Goal: Contribute content: Add original content to the website for others to see

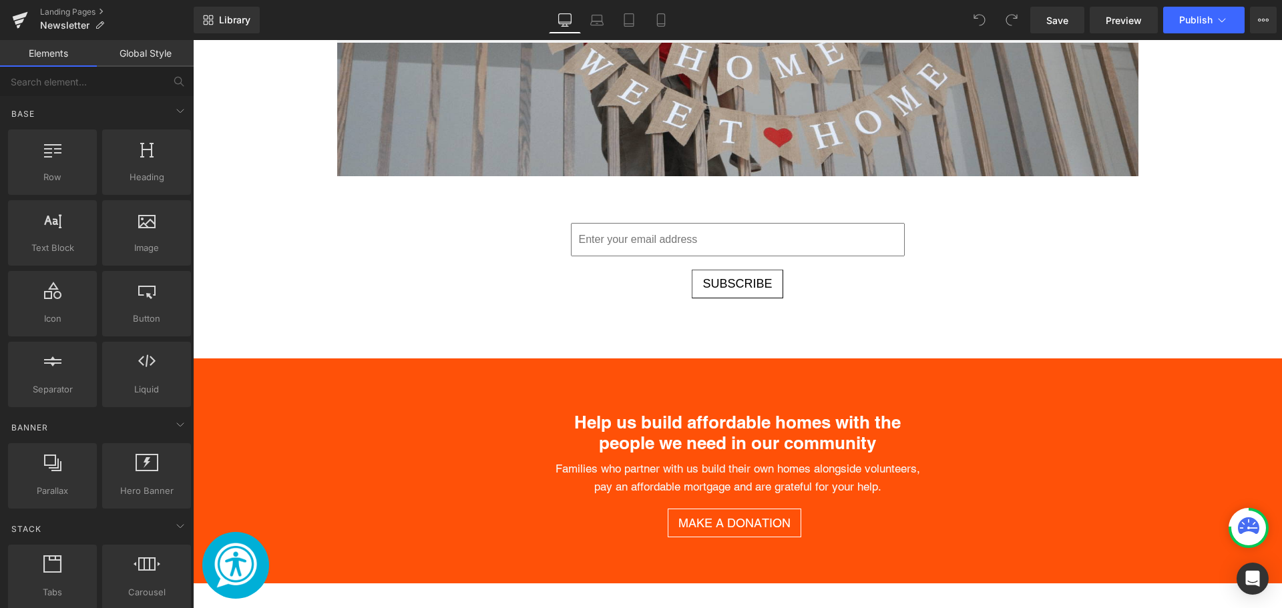
scroll to position [868, 0]
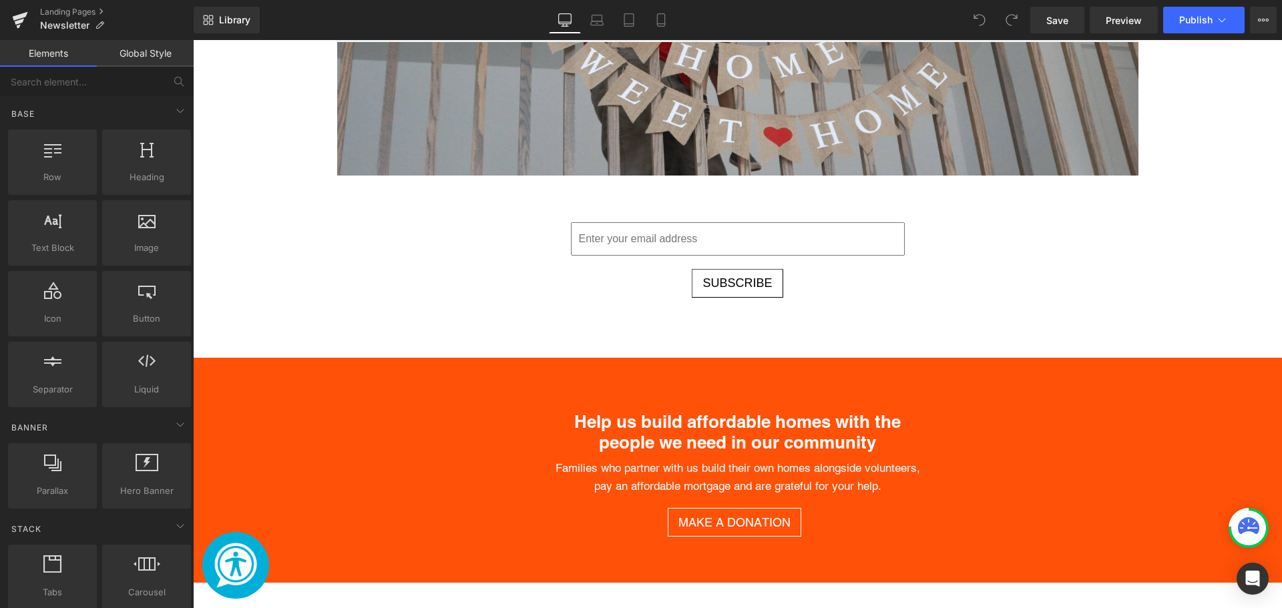
click at [732, 251] on input "Main content" at bounding box center [738, 238] width 334 height 33
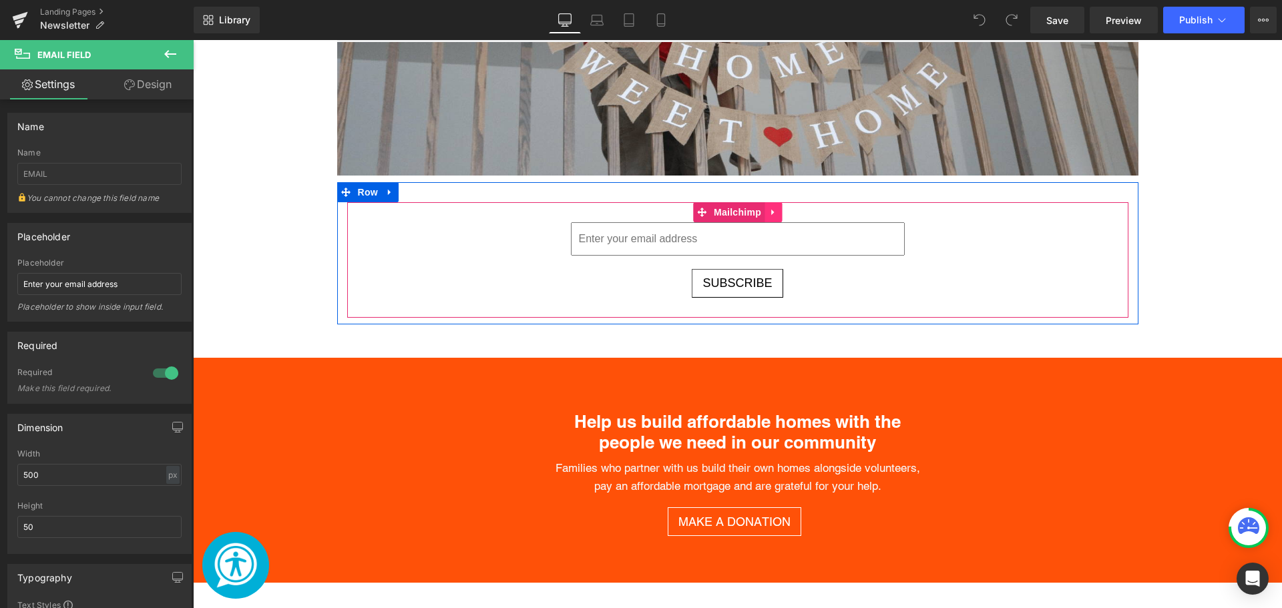
click at [770, 213] on icon "Main content" at bounding box center [773, 212] width 9 height 10
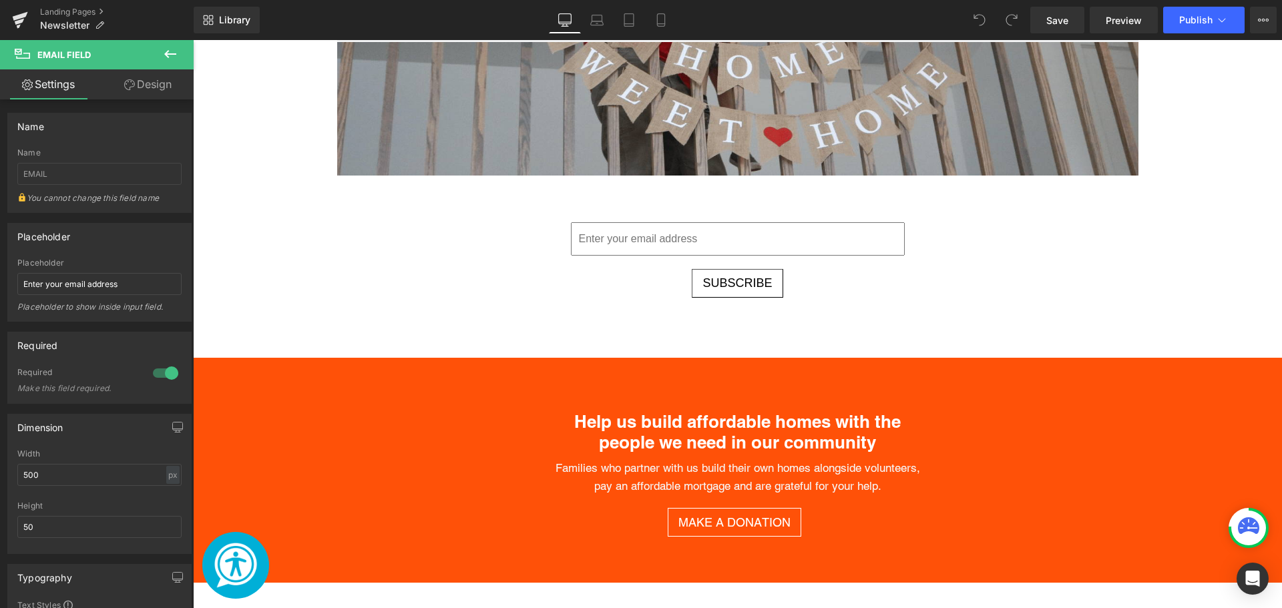
click at [165, 49] on icon at bounding box center [170, 54] width 16 height 16
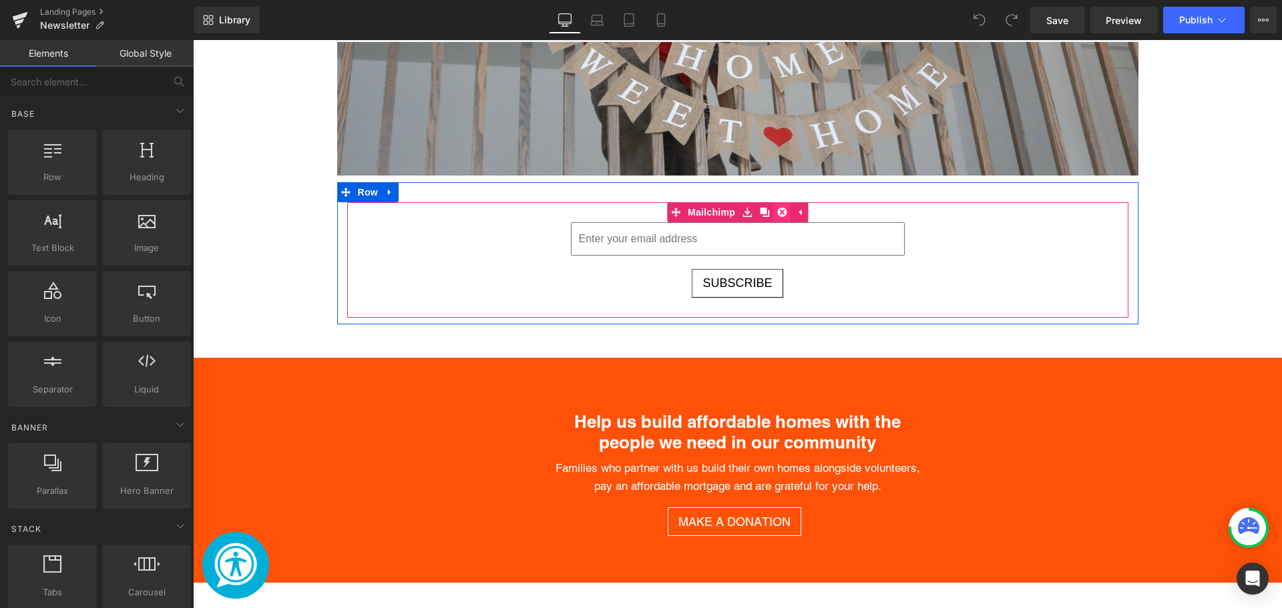
click at [784, 210] on link "Main content" at bounding box center [781, 212] width 17 height 20
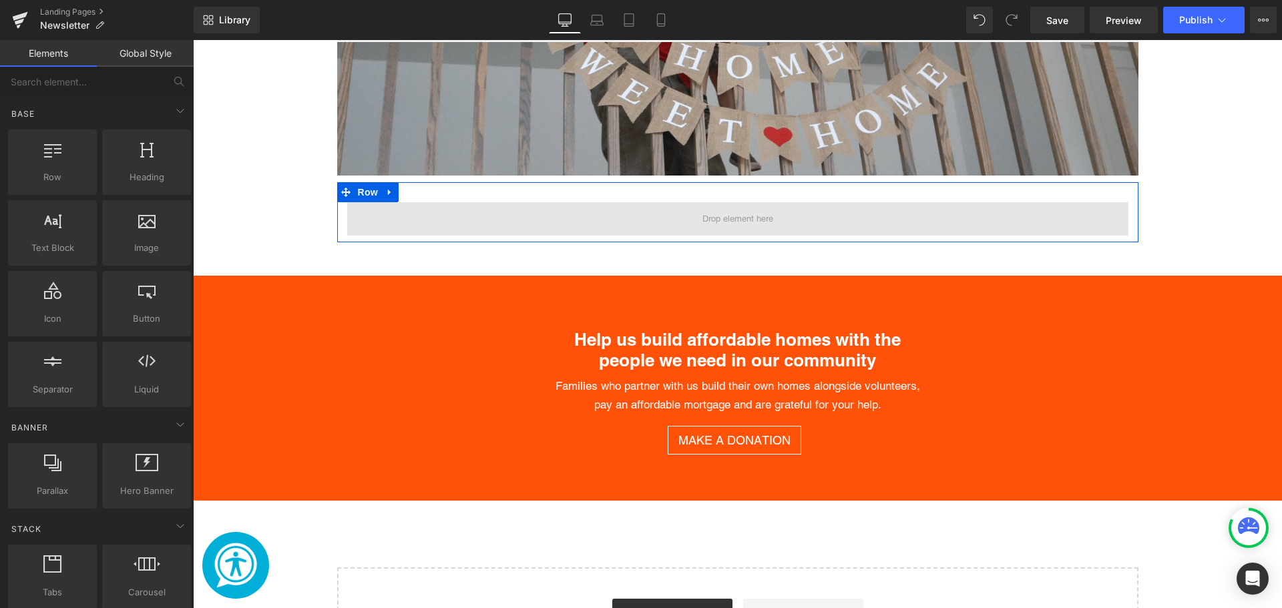
click at [379, 224] on span "Main content" at bounding box center [737, 218] width 781 height 33
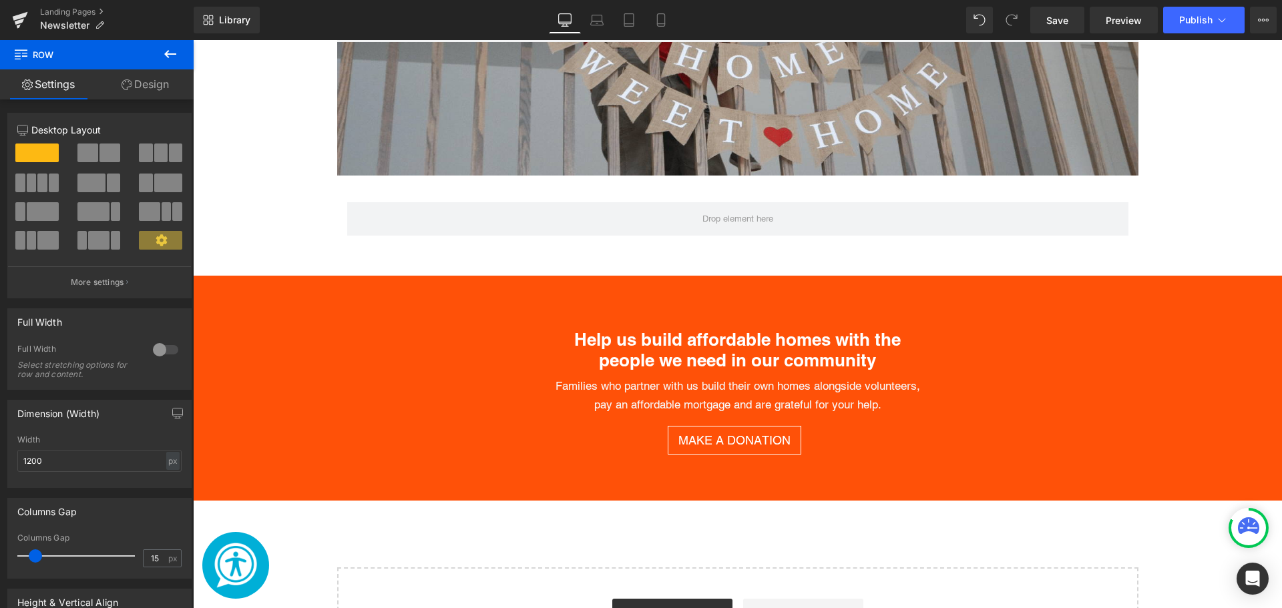
click at [172, 45] on button at bounding box center [170, 54] width 47 height 29
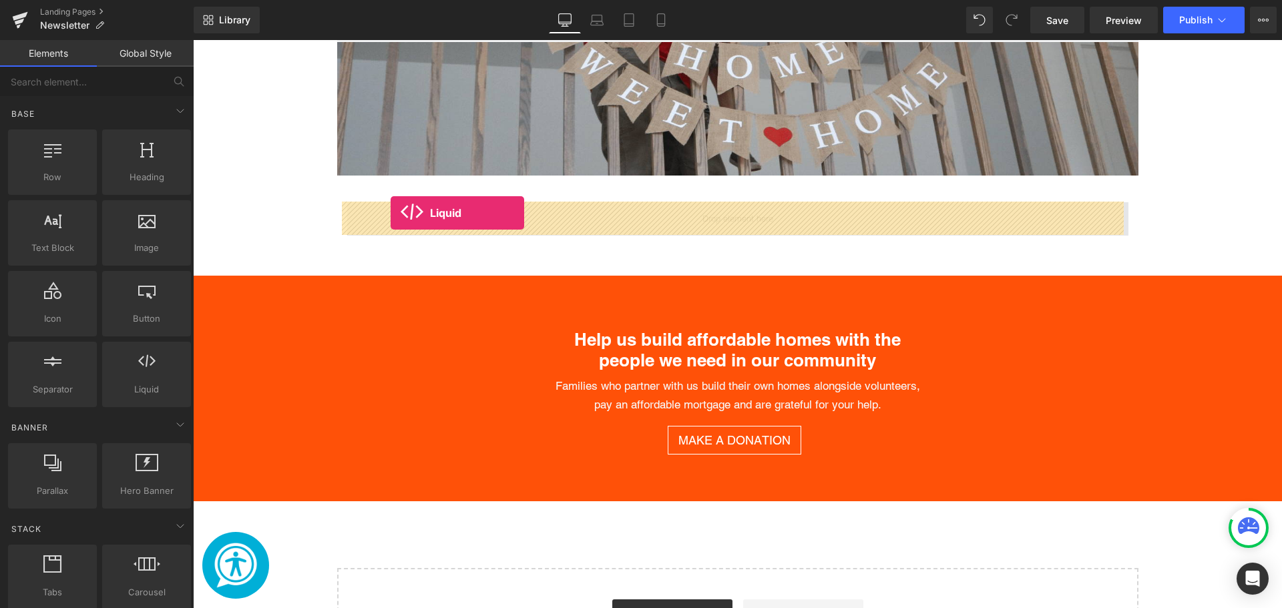
drag, startPoint x: 309, startPoint y: 413, endPoint x: 391, endPoint y: 213, distance: 216.5
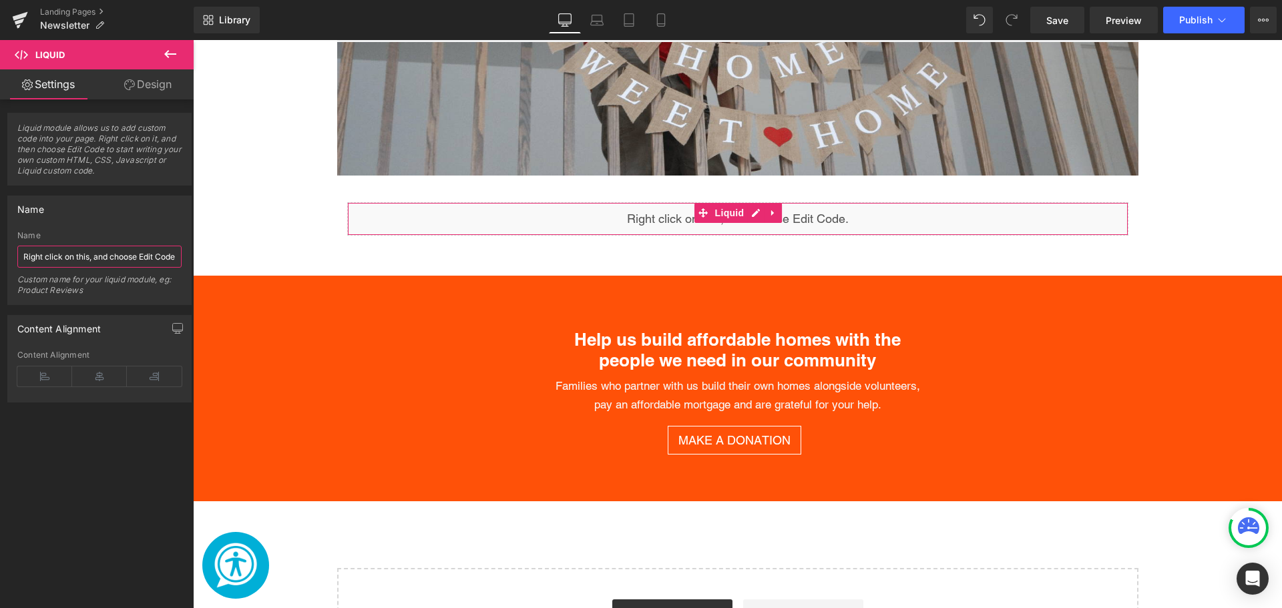
click at [126, 256] on input "Right click on this, and choose Edit Code." at bounding box center [99, 257] width 164 height 22
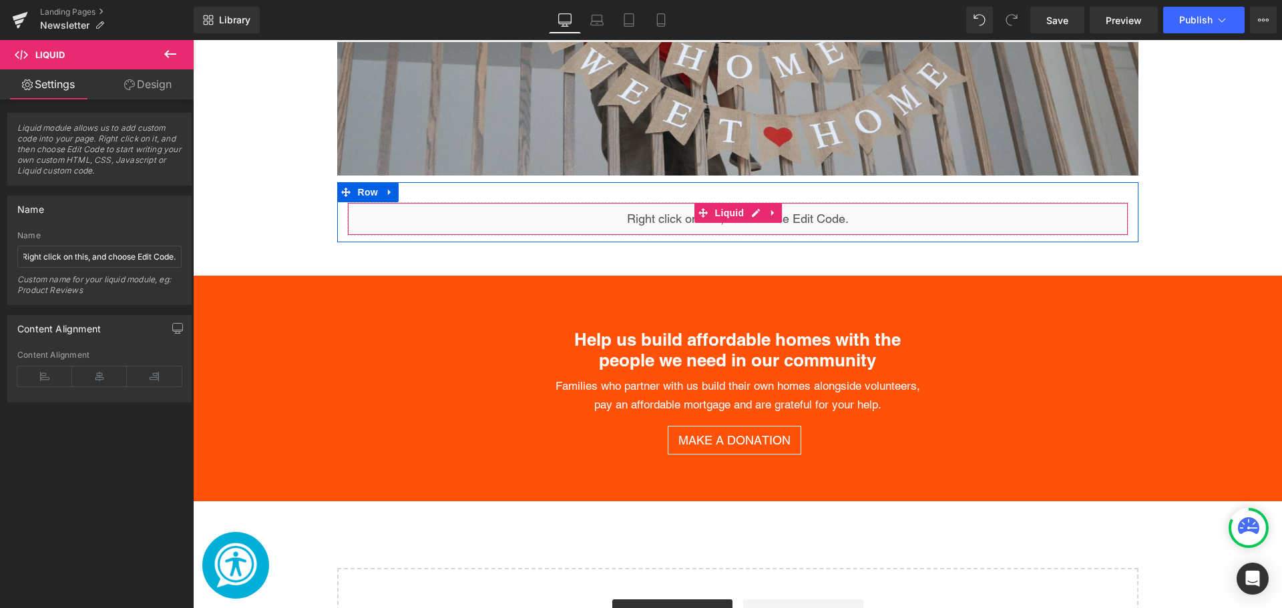
scroll to position [0, 0]
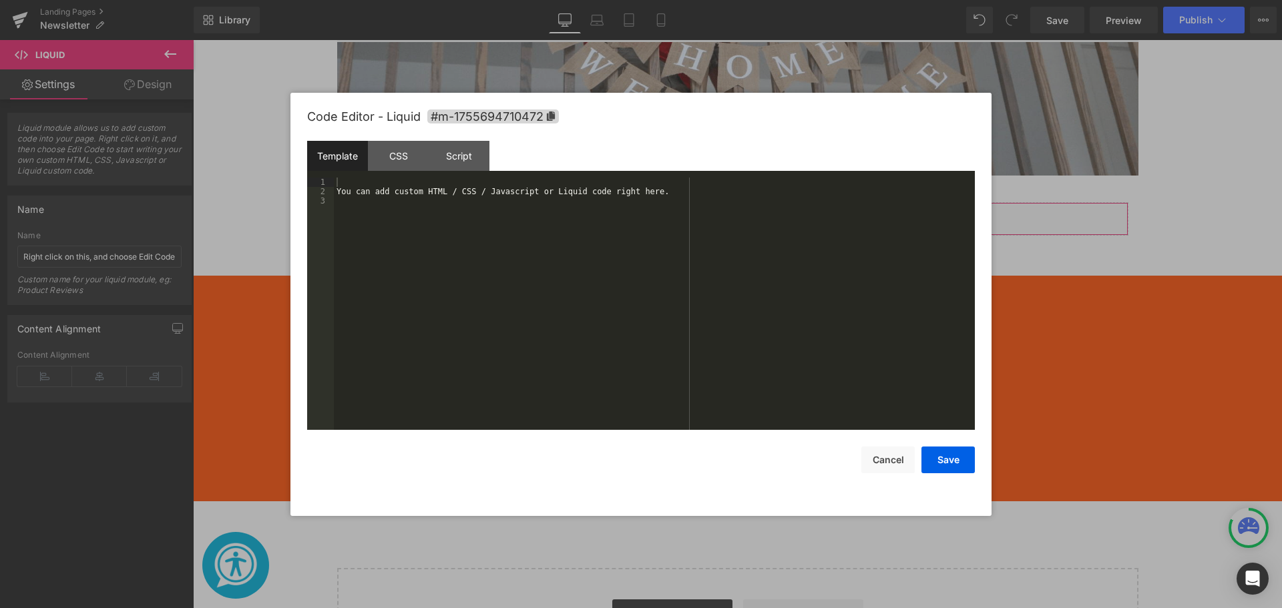
click at [471, 0] on div "Liquid You are previewing how the will restyle your page. You can not edit Elem…" at bounding box center [641, 0] width 1282 height 0
drag, startPoint x: 505, startPoint y: 224, endPoint x: 479, endPoint y: 206, distance: 32.1
click at [504, 224] on div "You can add custom HTML / CSS / Javascript or Liquid code right here." at bounding box center [654, 313] width 641 height 271
click at [393, 182] on div "You can add custom HTML / CSS / Javascript or Liquid code right here." at bounding box center [654, 313] width 641 height 271
click at [957, 454] on button "Save" at bounding box center [948, 460] width 53 height 27
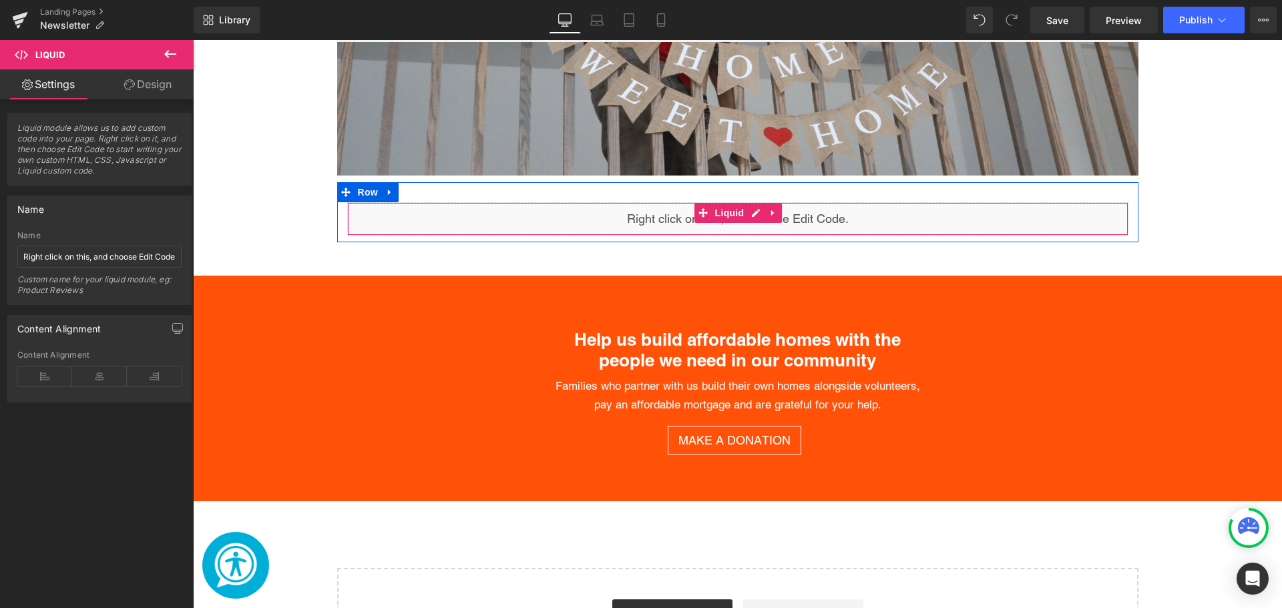
click at [548, 218] on div "Liquid" at bounding box center [737, 218] width 781 height 33
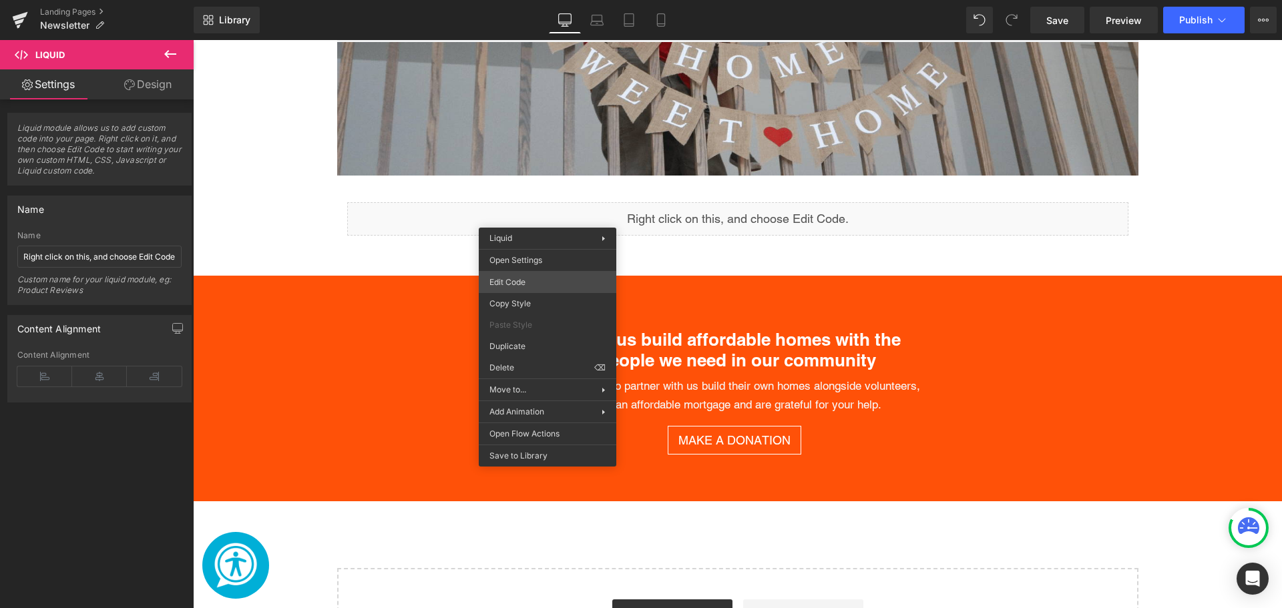
click at [534, 0] on div "Liquid You are previewing how the will restyle your page. You can not edit Elem…" at bounding box center [641, 0] width 1282 height 0
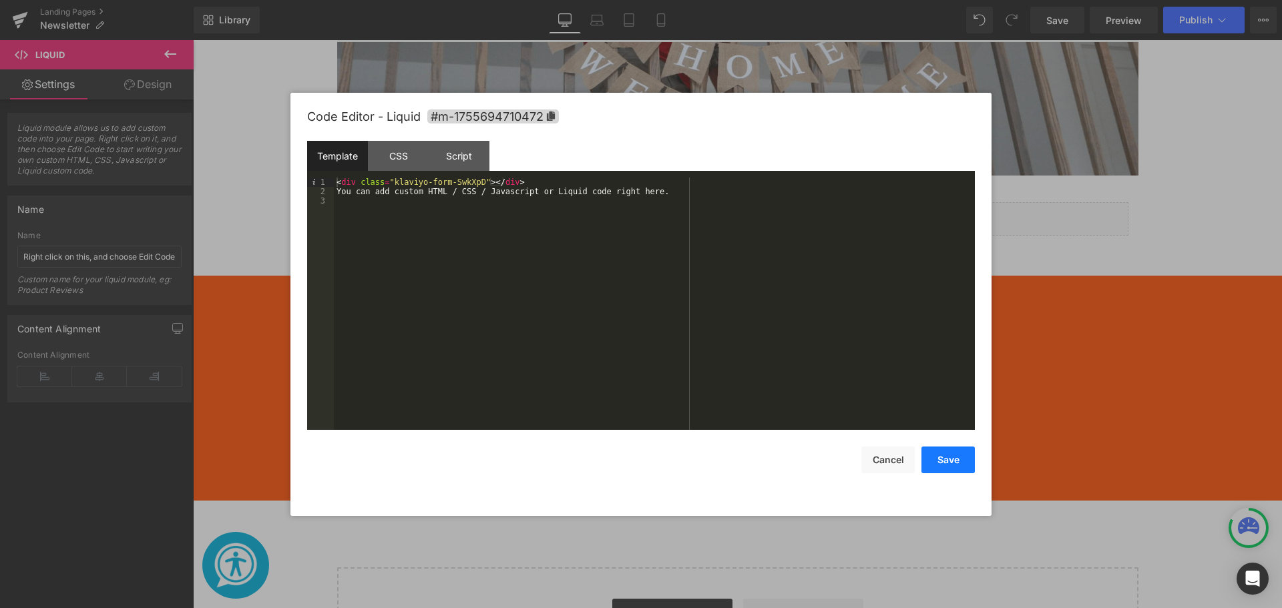
click at [949, 461] on button "Save" at bounding box center [948, 460] width 53 height 27
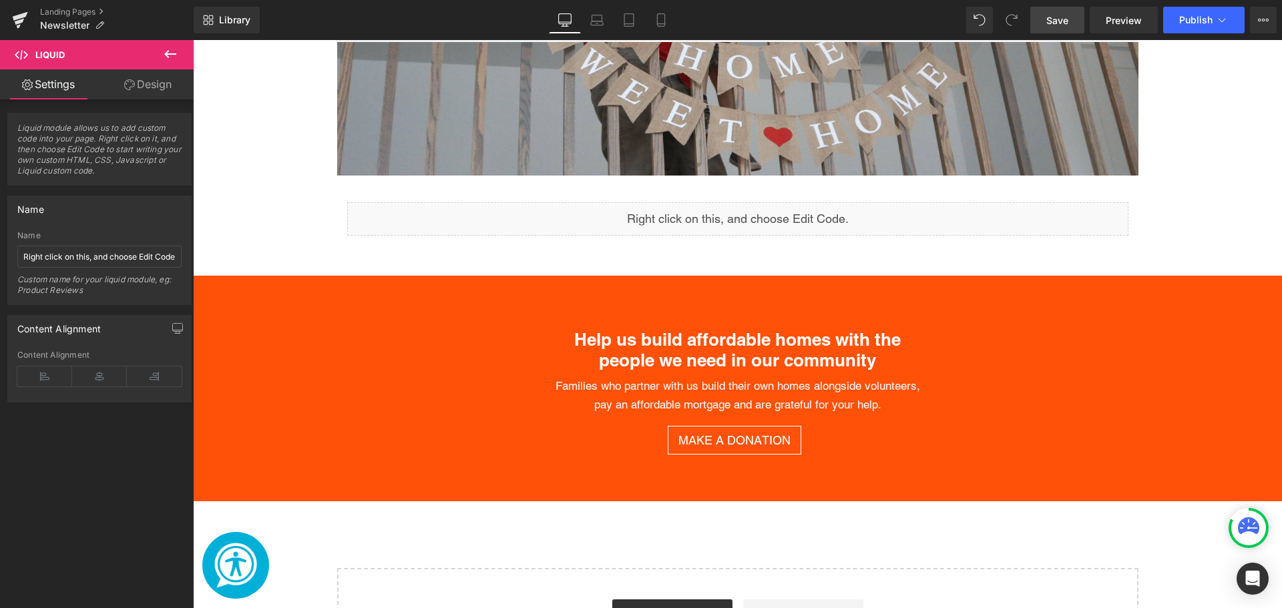
click at [1062, 20] on span "Save" at bounding box center [1057, 20] width 22 height 14
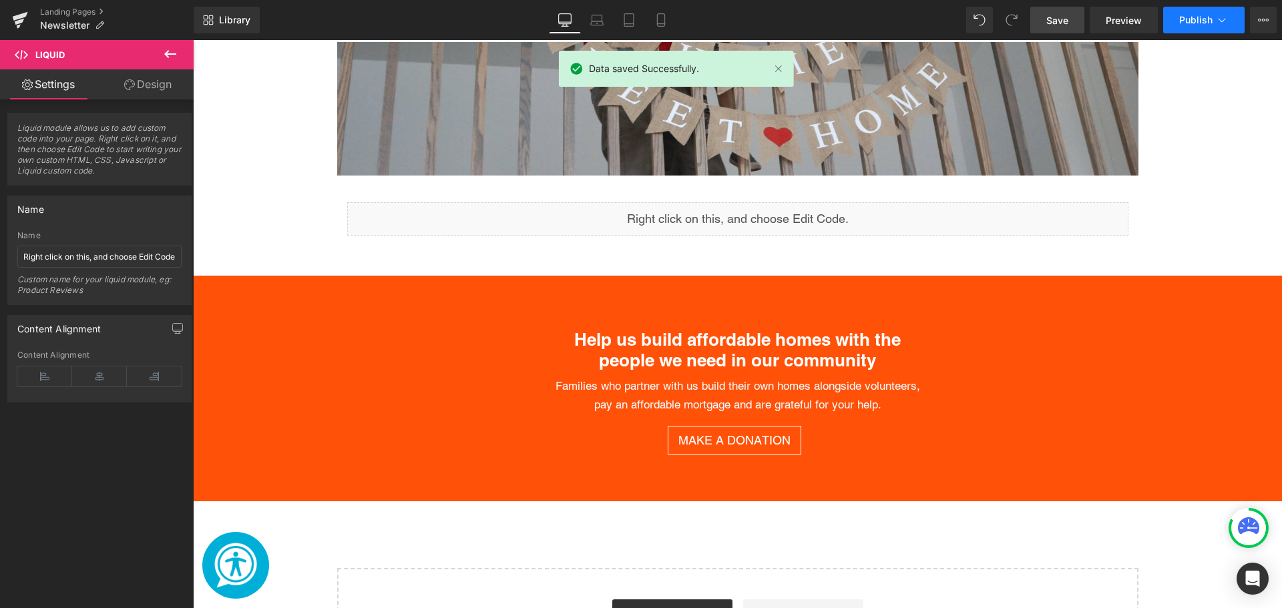
click at [1207, 19] on span "Publish" at bounding box center [1195, 20] width 33 height 11
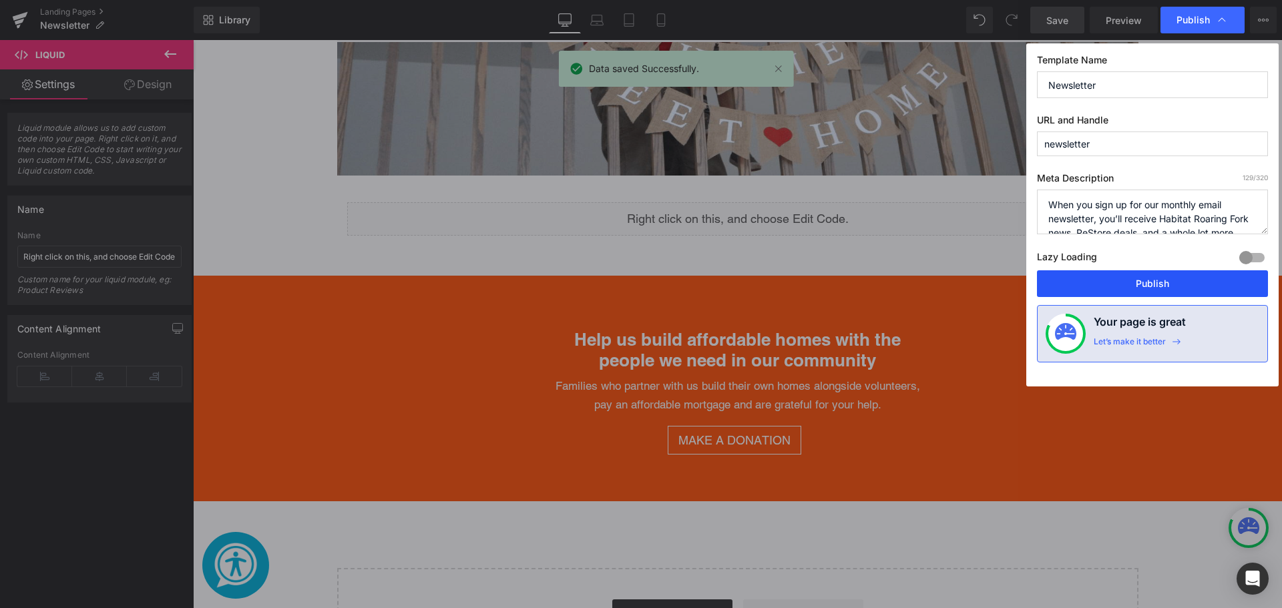
click at [1106, 283] on button "Publish" at bounding box center [1152, 283] width 231 height 27
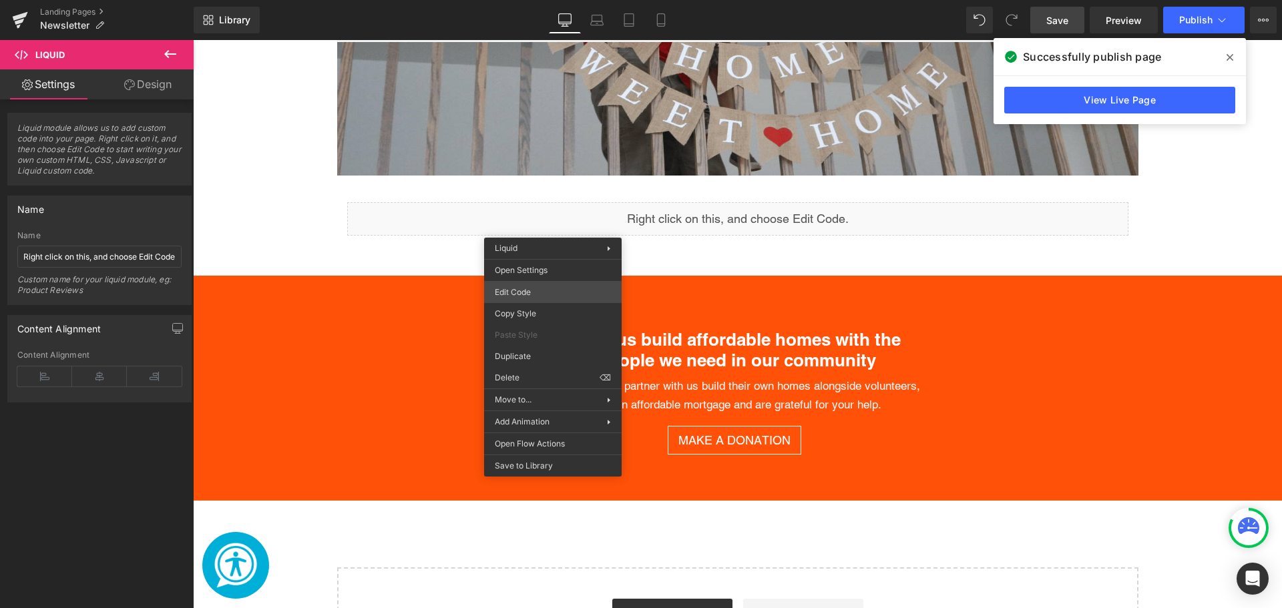
click at [531, 0] on div "Liquid You are previewing how the will restyle your page. You can not edit Elem…" at bounding box center [641, 0] width 1282 height 0
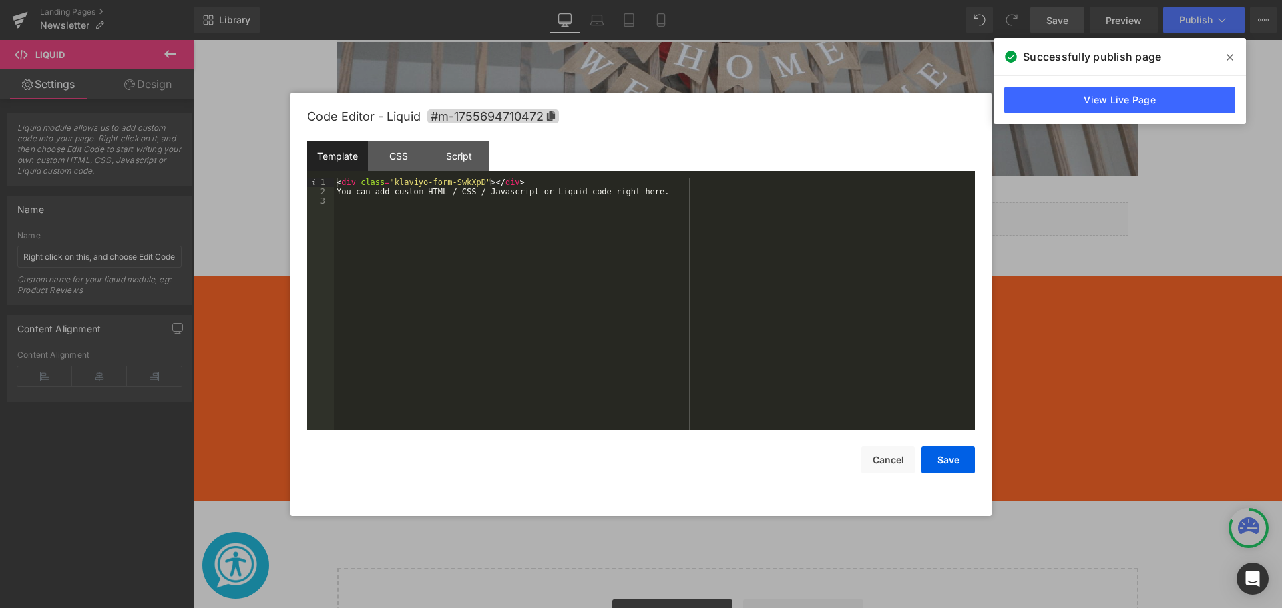
click at [632, 198] on div "< div class = "klaviyo-form-SwkXpD" > </ div > You can add custom HTML / CSS / …" at bounding box center [654, 313] width 641 height 271
drag, startPoint x: 654, startPoint y: 193, endPoint x: 331, endPoint y: 190, distance: 323.2
click at [331, 190] on pre "1 2 3 < div class = "klaviyo-form-SwkXpD" > </ div > You can add custom HTML / …" at bounding box center [641, 304] width 668 height 252
click at [948, 471] on button "Save" at bounding box center [948, 460] width 53 height 27
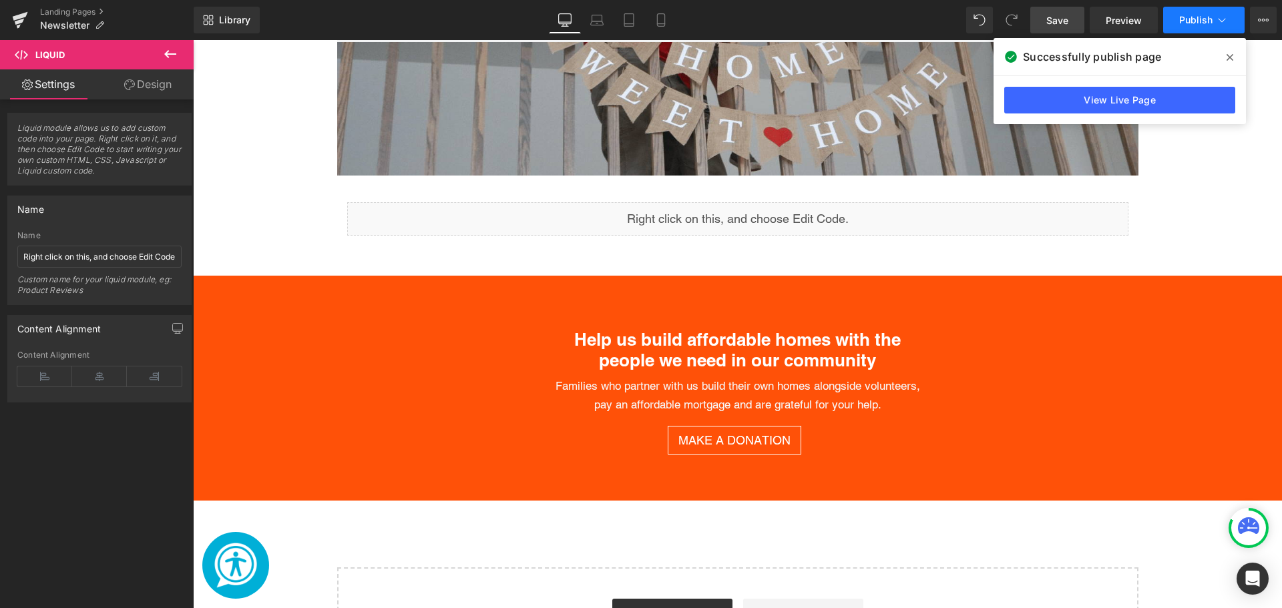
click at [1235, 21] on button "Publish" at bounding box center [1203, 20] width 81 height 27
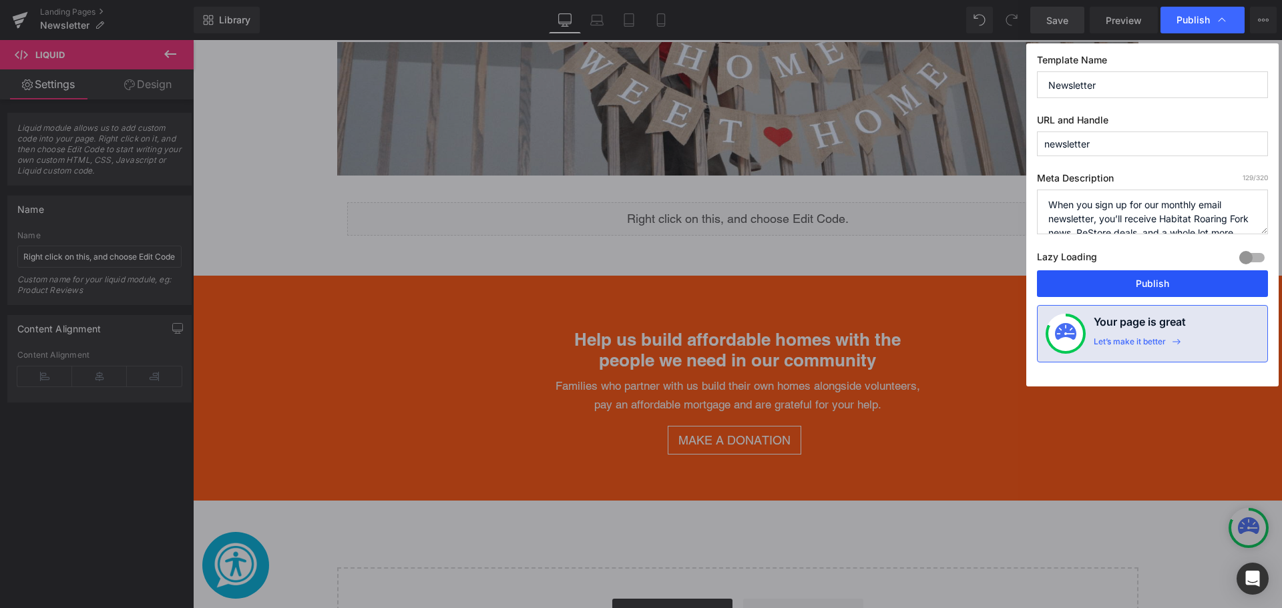
click at [1130, 290] on button "Publish" at bounding box center [1152, 283] width 231 height 27
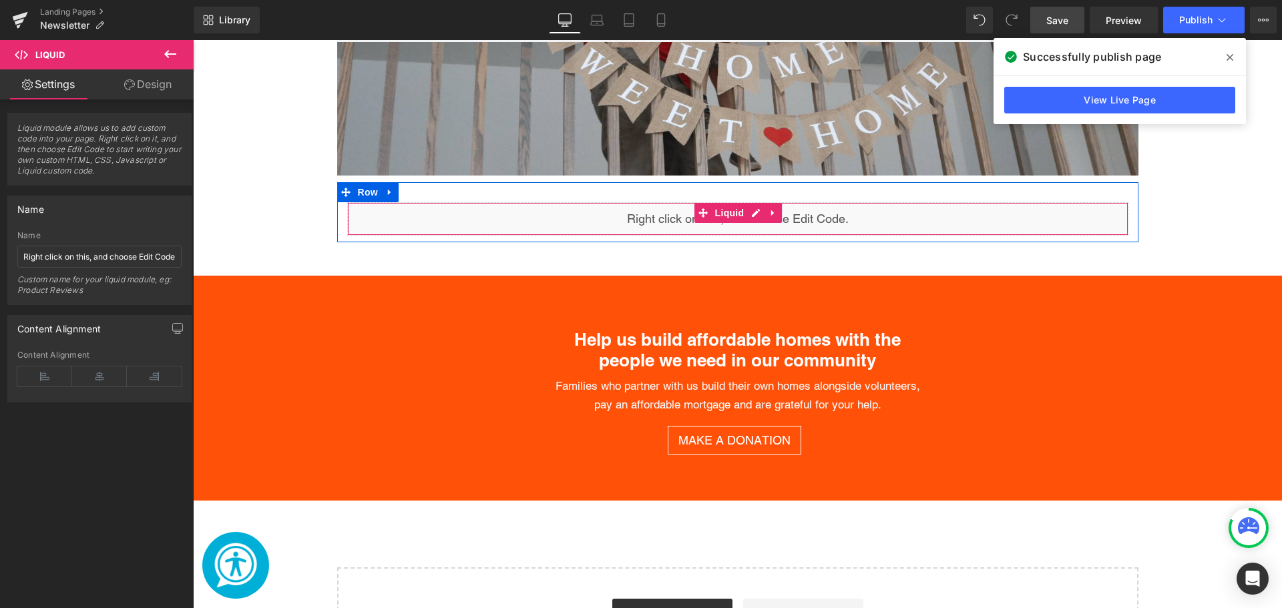
click at [546, 217] on div "Liquid" at bounding box center [737, 218] width 781 height 33
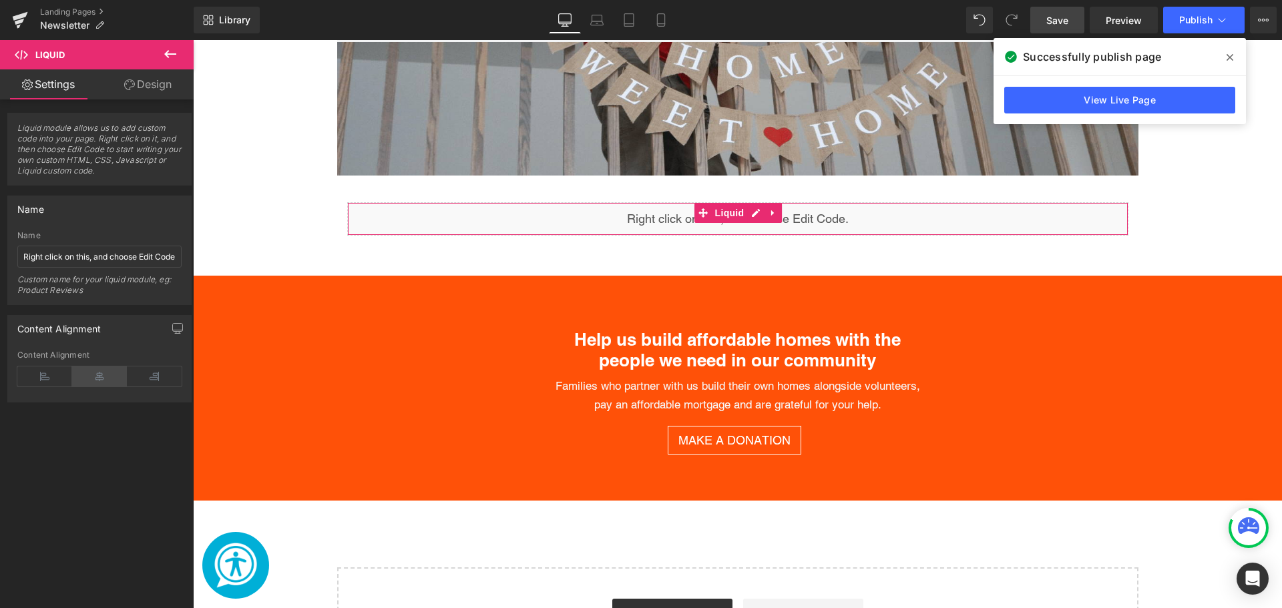
click at [88, 373] on icon at bounding box center [99, 377] width 55 height 20
click at [290, 236] on div "Sign Up For Habitat Happenings Heading Our monthly email newsletter is full of …" at bounding box center [737, 228] width 1089 height 900
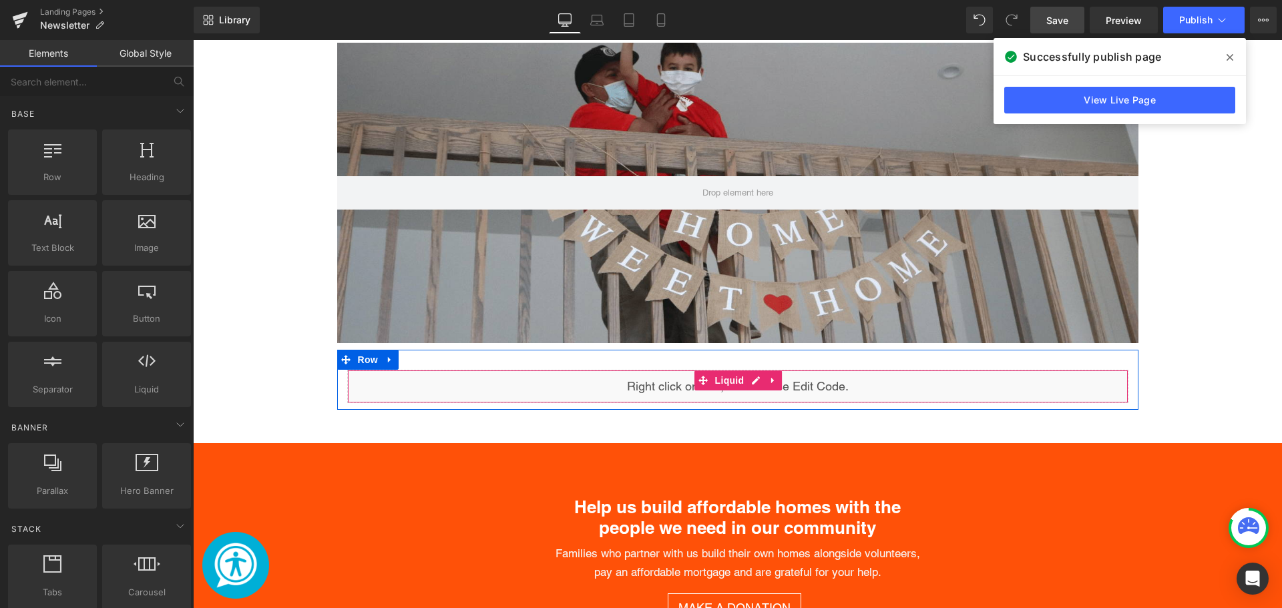
scroll to position [534, 0]
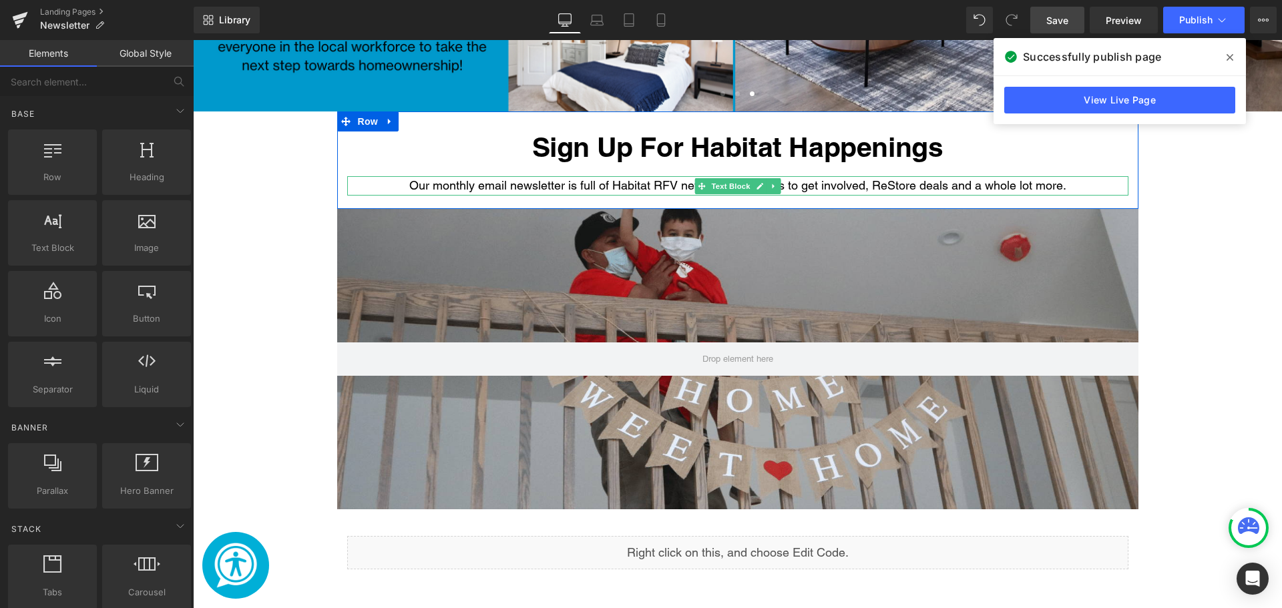
click at [641, 184] on div "Our monthly email newsletter is full of Habitat RFV news, opportunities to get …" at bounding box center [737, 185] width 781 height 19
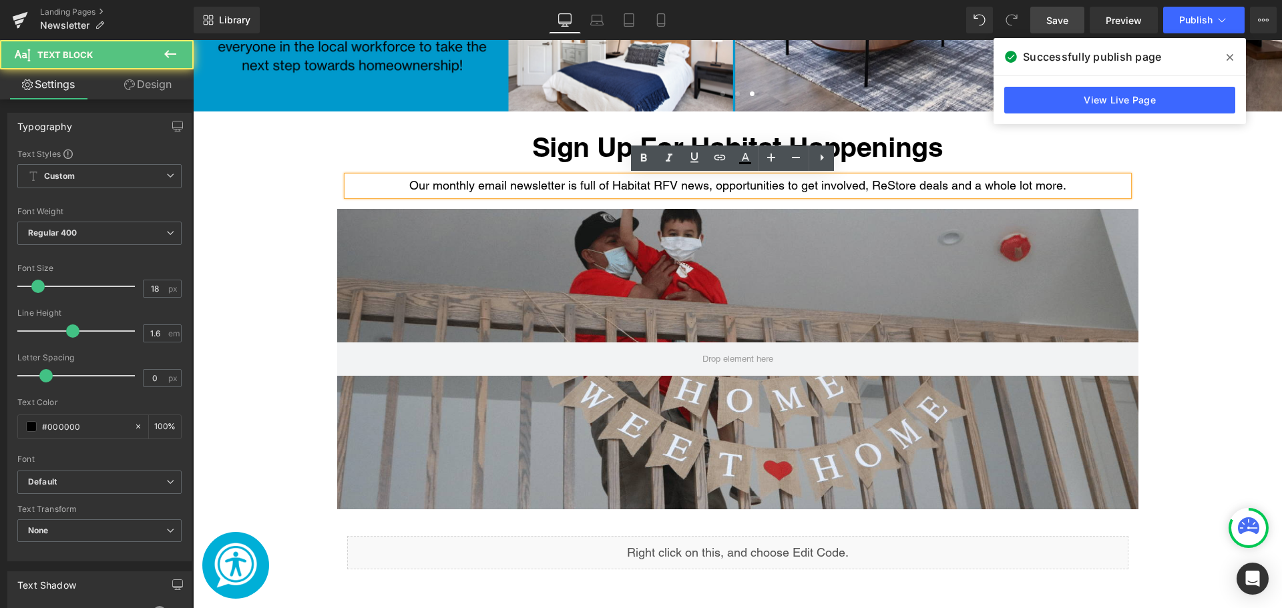
click at [1080, 190] on div "Our monthly email newsletter is full of Habitat RFV news, opportunities to get …" at bounding box center [737, 185] width 781 height 19
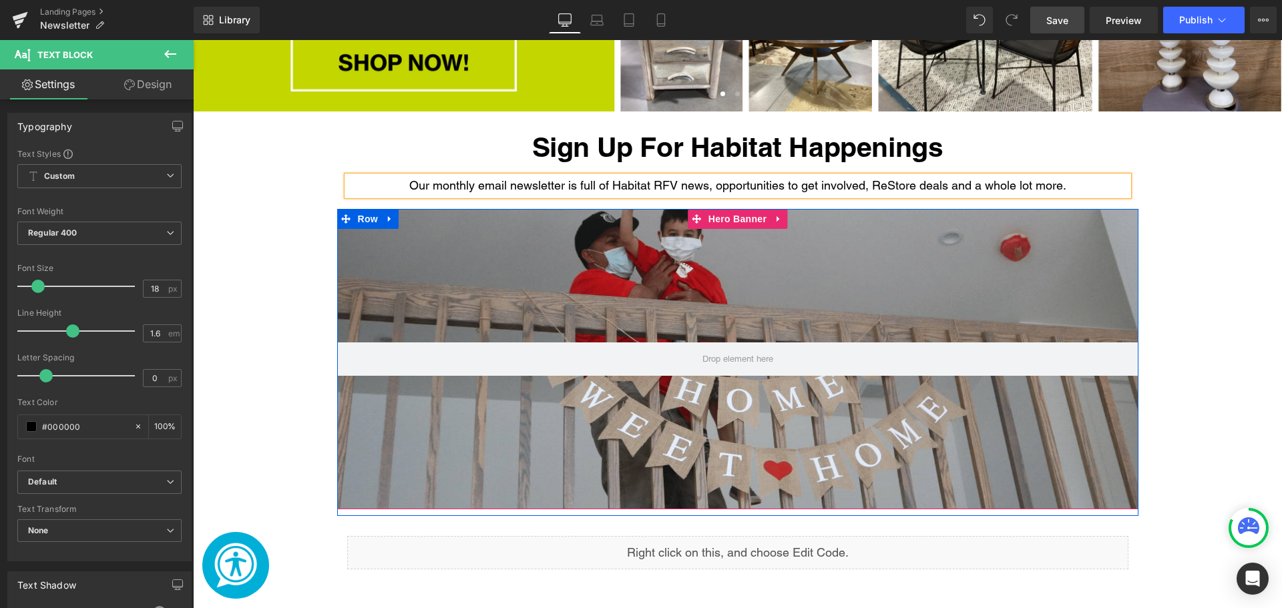
click at [683, 317] on div "Main content" at bounding box center [737, 359] width 801 height 301
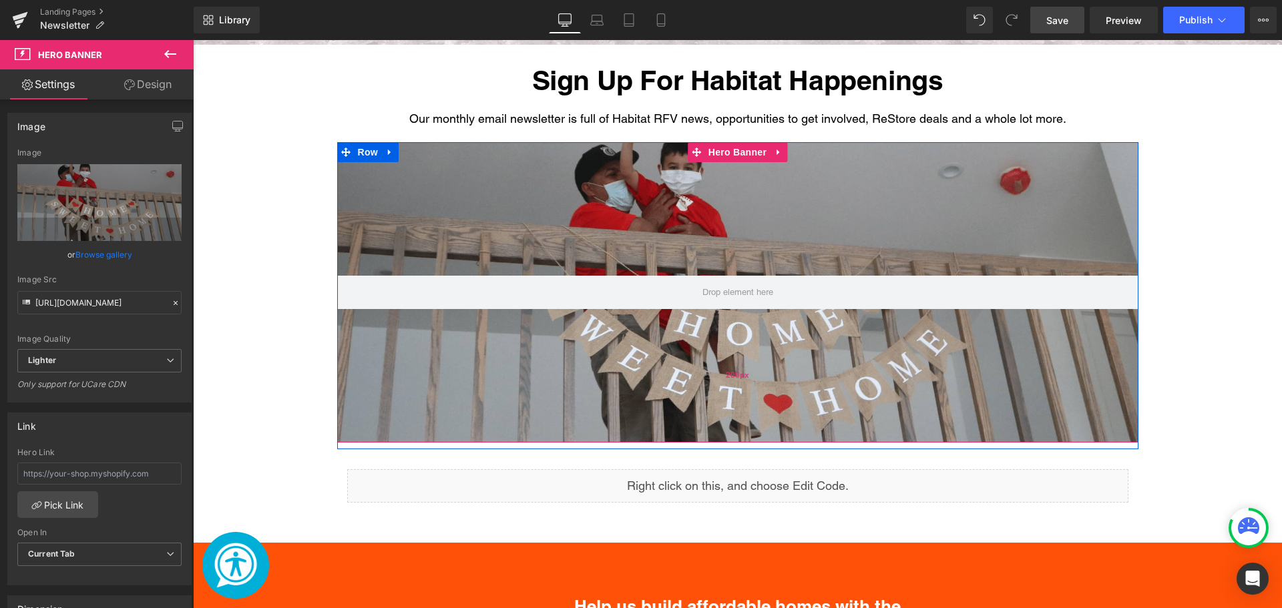
scroll to position [668, 0]
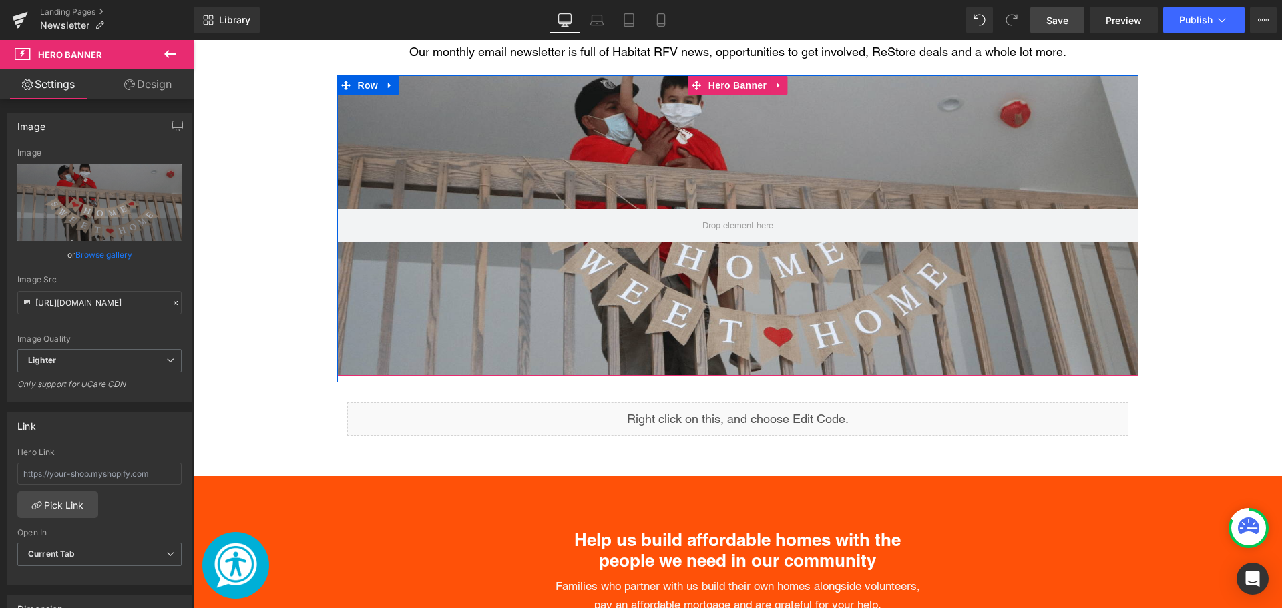
click at [506, 171] on div "Main content" at bounding box center [737, 225] width 801 height 301
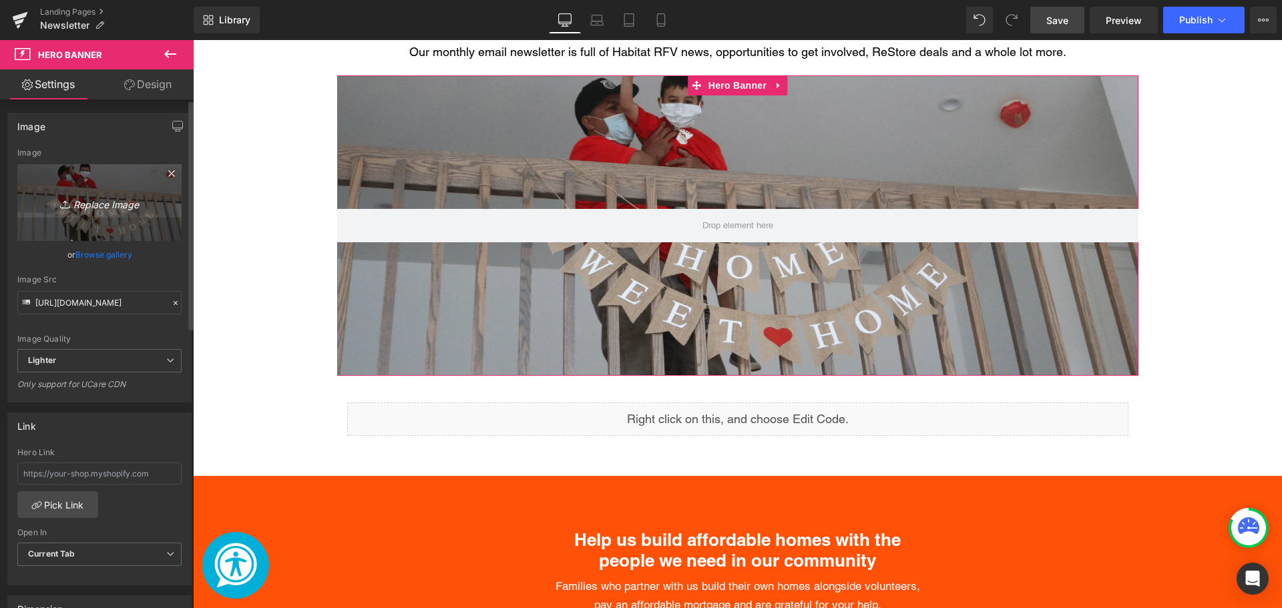
click at [114, 190] on link "Replace Image" at bounding box center [99, 202] width 164 height 77
type input "C:\fakepath\Website Banners (19).png"
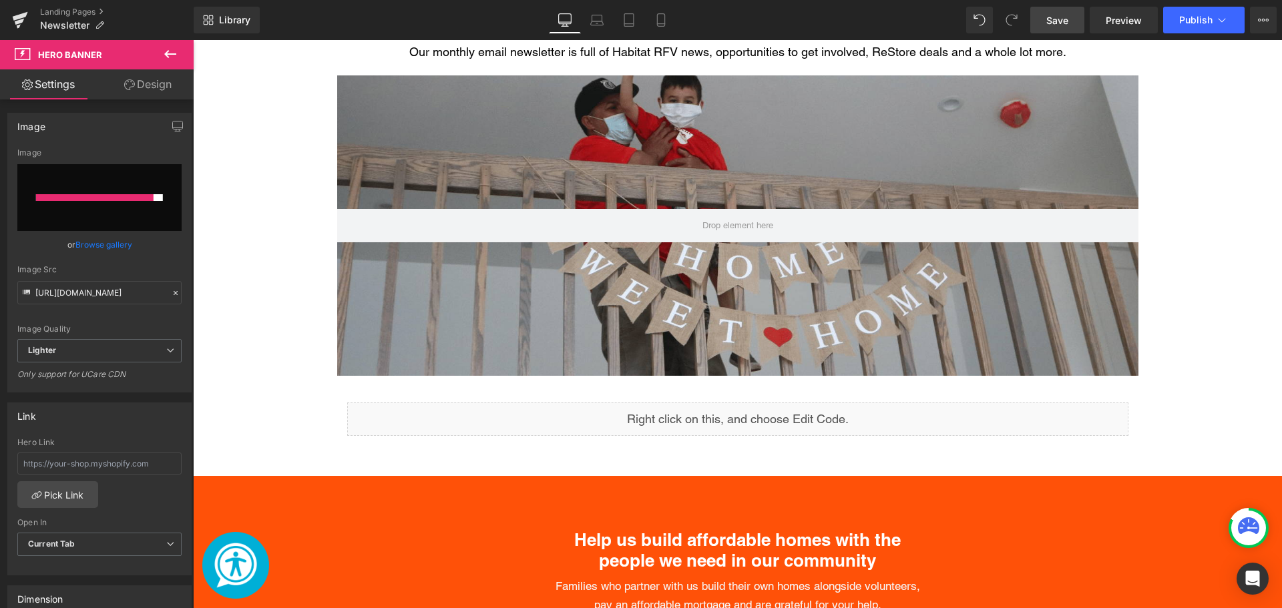
click at [1070, 20] on link "Save" at bounding box center [1057, 20] width 54 height 27
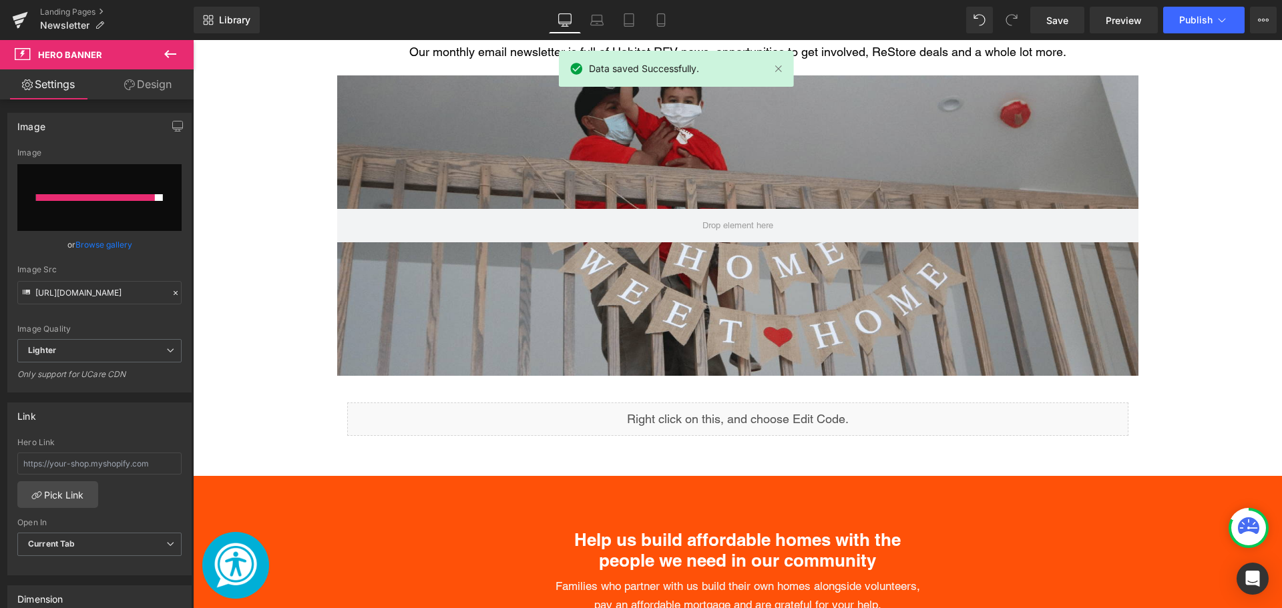
click at [165, 54] on icon at bounding box center [170, 54] width 12 height 8
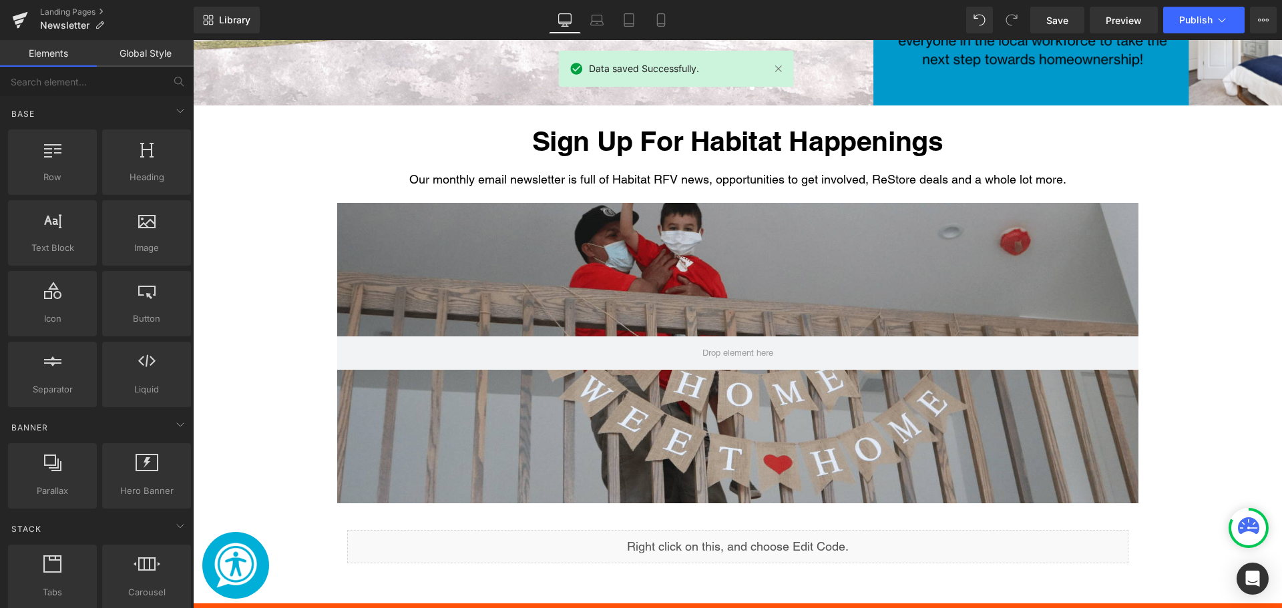
scroll to position [534, 0]
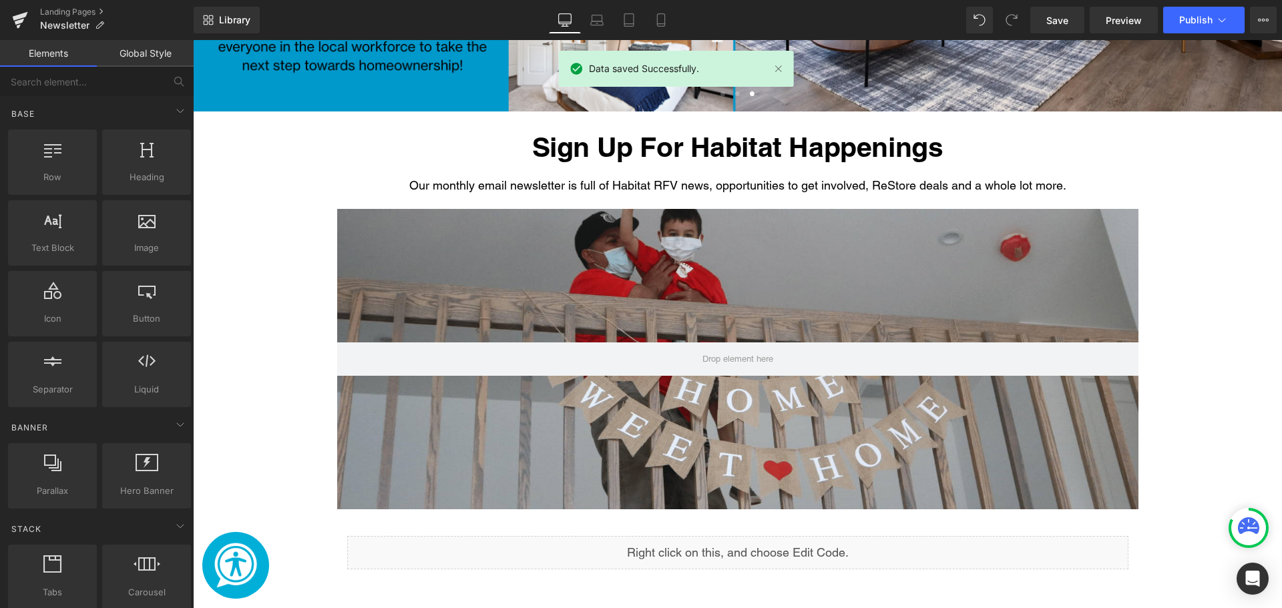
click at [526, 188] on div "Our monthly email newsletter is full of Habitat RFV news, opportunities to get …" at bounding box center [737, 185] width 781 height 19
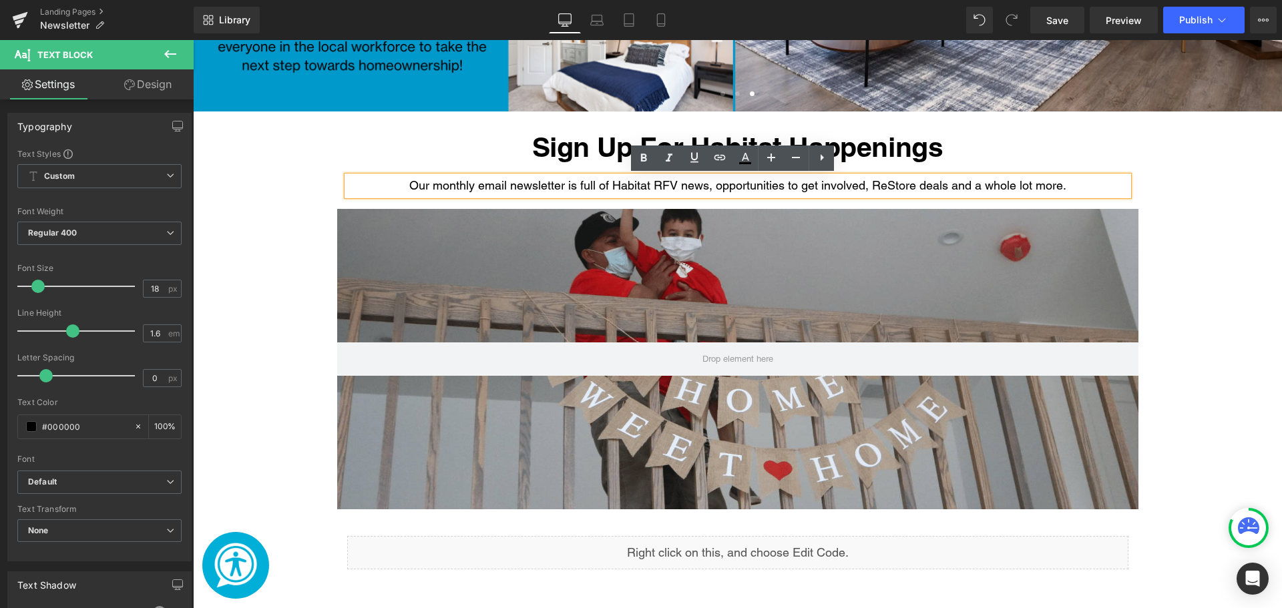
click at [1022, 157] on h1 "Sign Up For Habitat Happenings" at bounding box center [737, 147] width 781 height 31
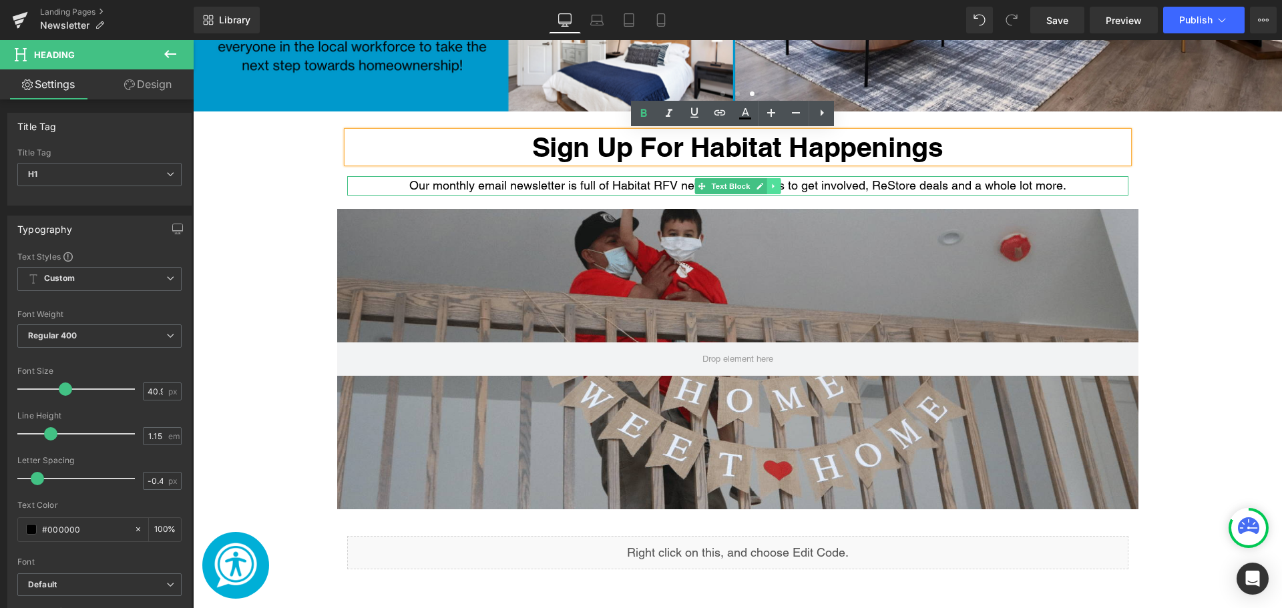
click at [770, 189] on icon "Main content" at bounding box center [773, 186] width 7 height 8
click at [765, 185] on icon "Main content" at bounding box center [766, 185] width 7 height 7
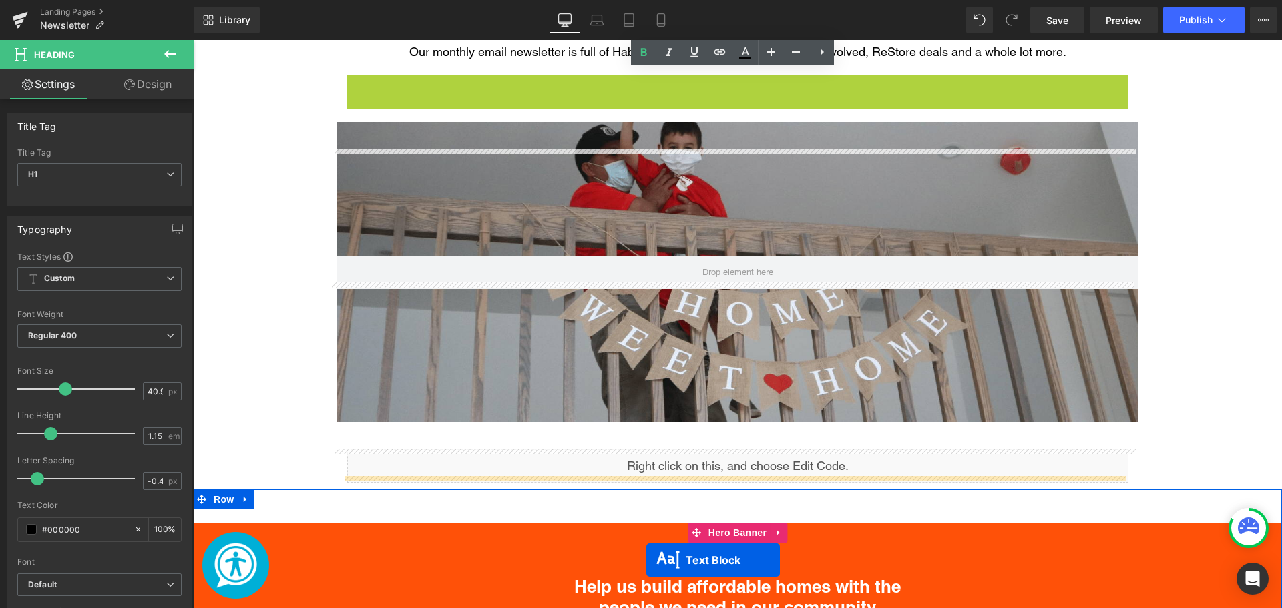
scroll to position [708, 0]
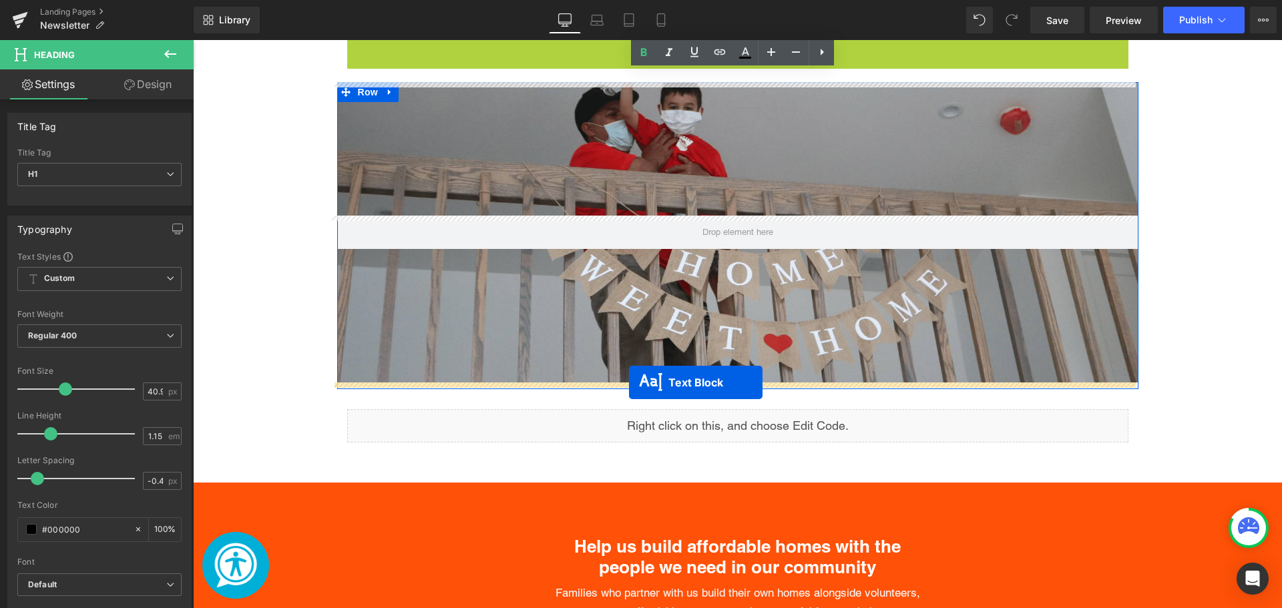
drag, startPoint x: 693, startPoint y: 218, endPoint x: 629, endPoint y: 383, distance: 176.7
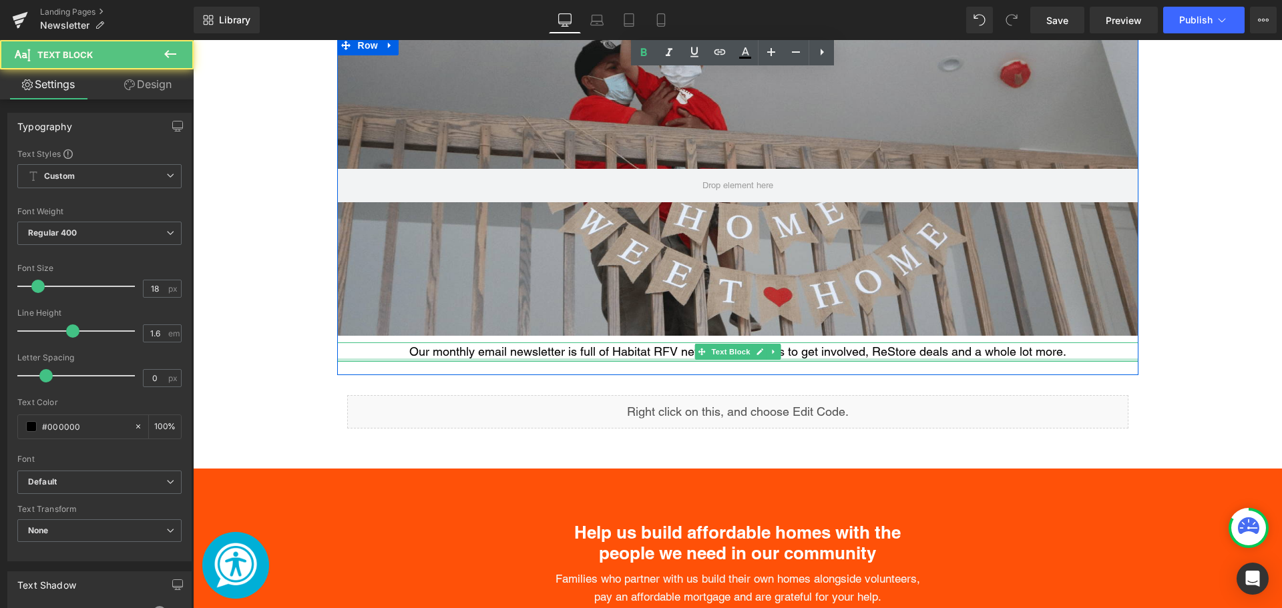
click at [578, 359] on div "Main content" at bounding box center [737, 360] width 801 height 3
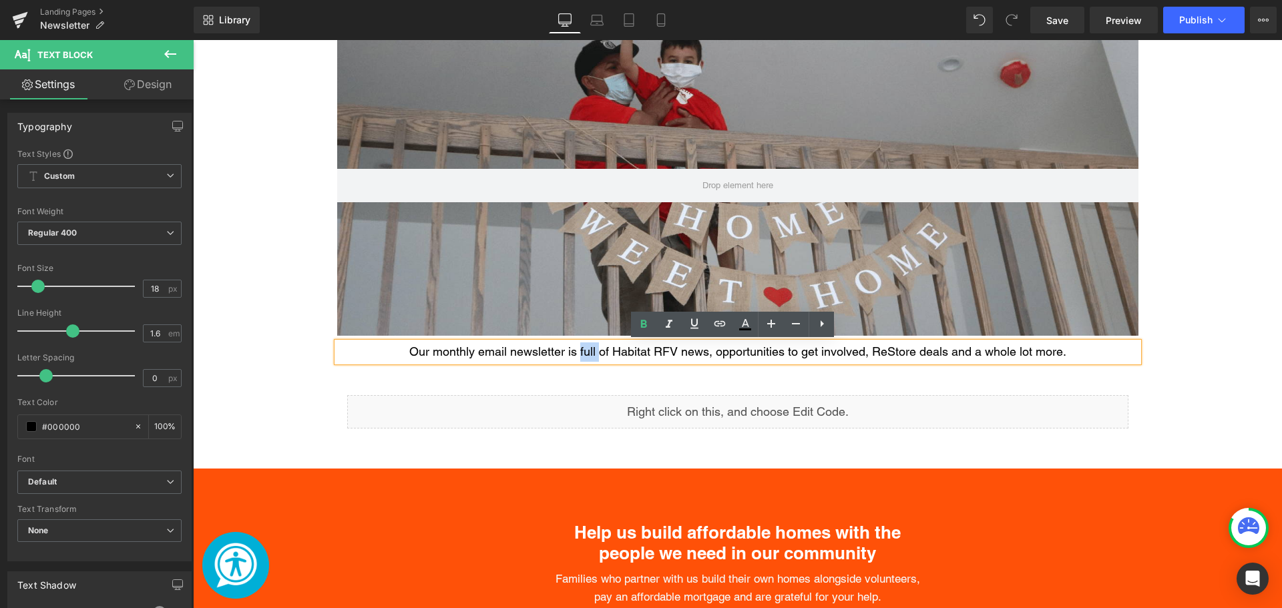
click at [578, 358] on div "Our monthly email newsletter is full of Habitat RFV news, opportunities to get …" at bounding box center [737, 352] width 801 height 19
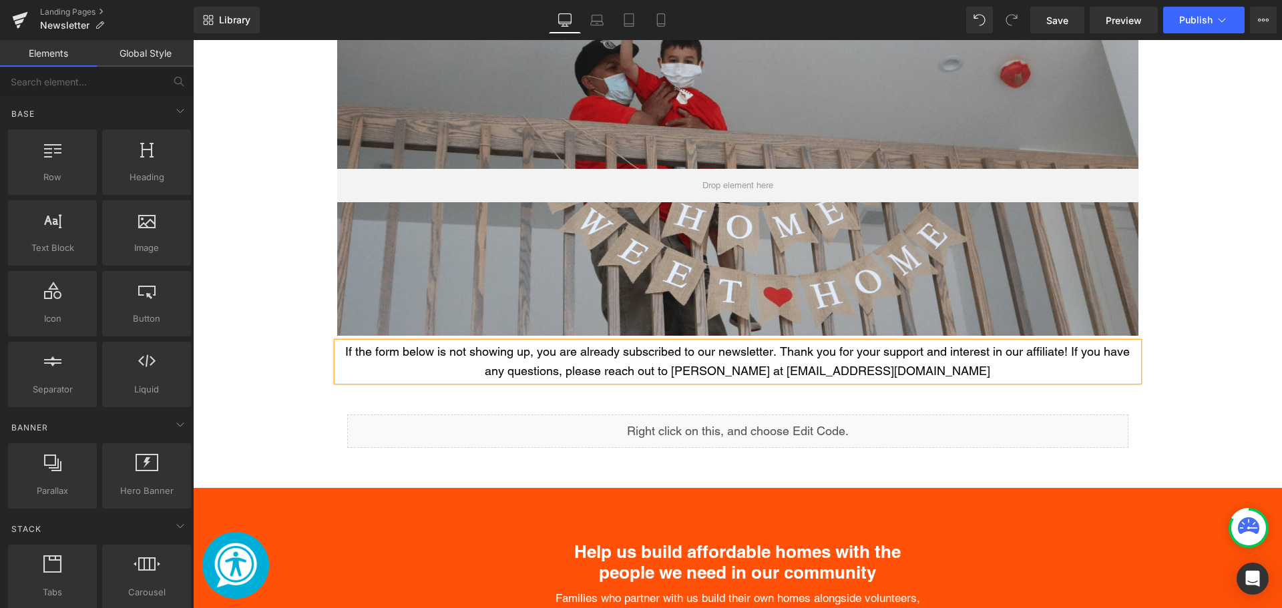
click at [1150, 388] on div "Sign Up For Habitat Happenings Heading Our monthly email newsletter is full of …" at bounding box center [737, 414] width 1089 height 952
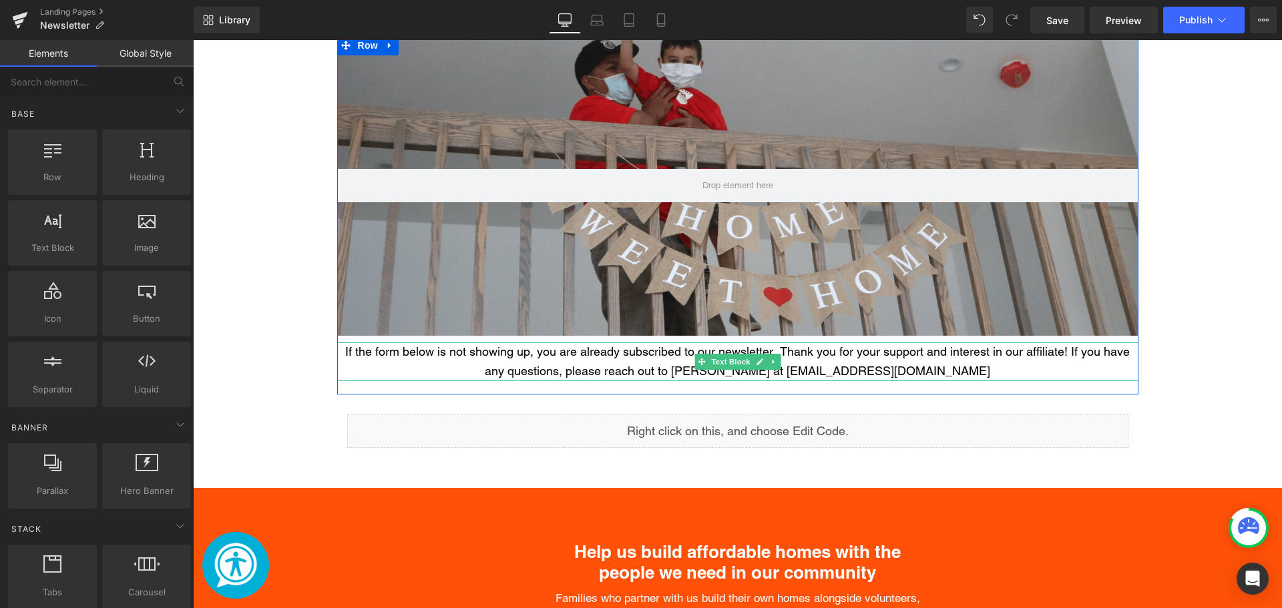
click at [961, 375] on div "If the form below is not showing up, you are already subscribed to our newslett…" at bounding box center [737, 362] width 801 height 39
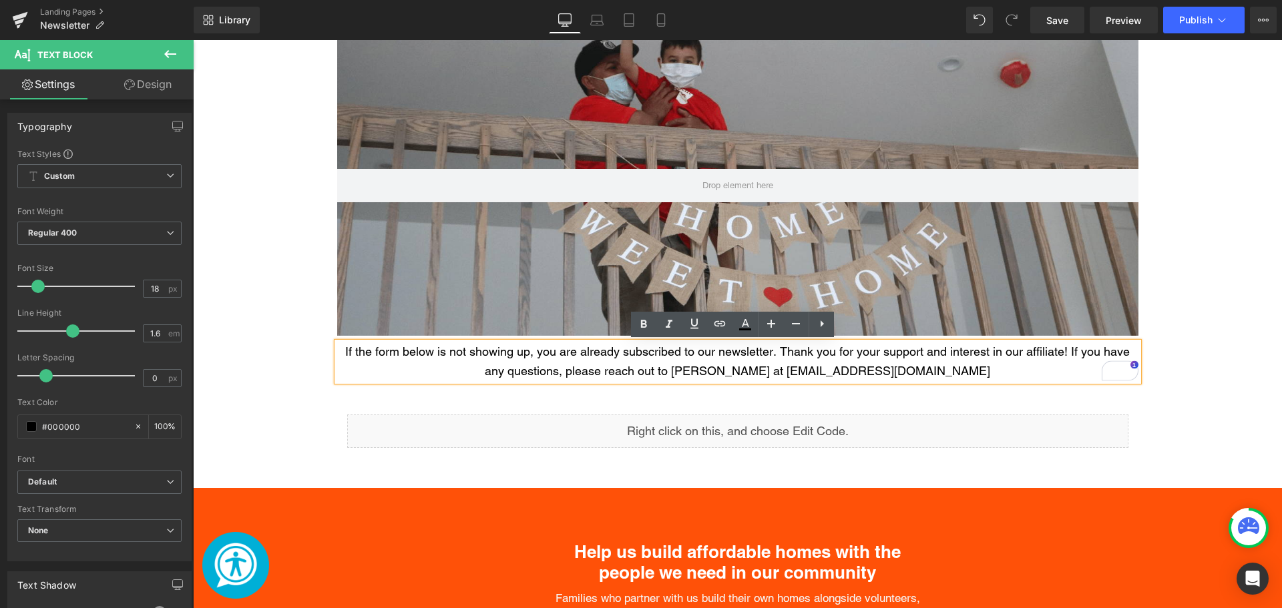
drag, startPoint x: 982, startPoint y: 371, endPoint x: 781, endPoint y: 375, distance: 201.0
click at [781, 375] on div "If the form below is not showing up, you are already subscribed to our newslett…" at bounding box center [737, 362] width 801 height 39
click at [719, 322] on icon at bounding box center [720, 323] width 11 height 5
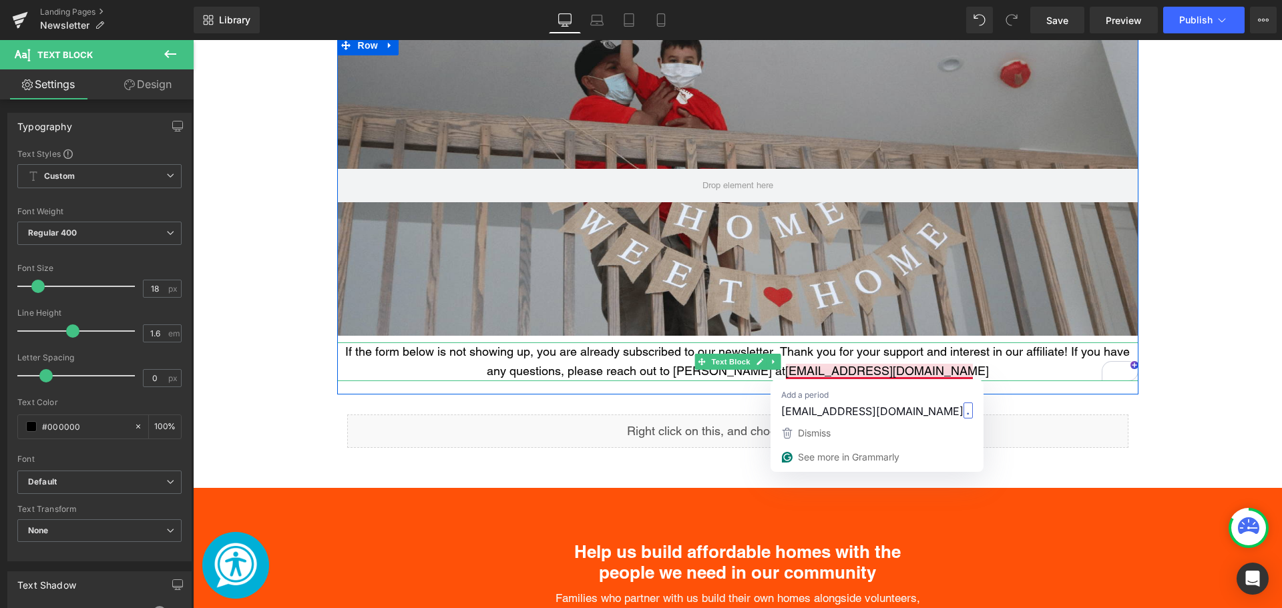
drag, startPoint x: 973, startPoint y: 371, endPoint x: 782, endPoint y: 373, distance: 191.0
click at [782, 373] on div "If the form below is not showing up, you are already subscribed to our newslett…" at bounding box center [737, 362] width 801 height 39
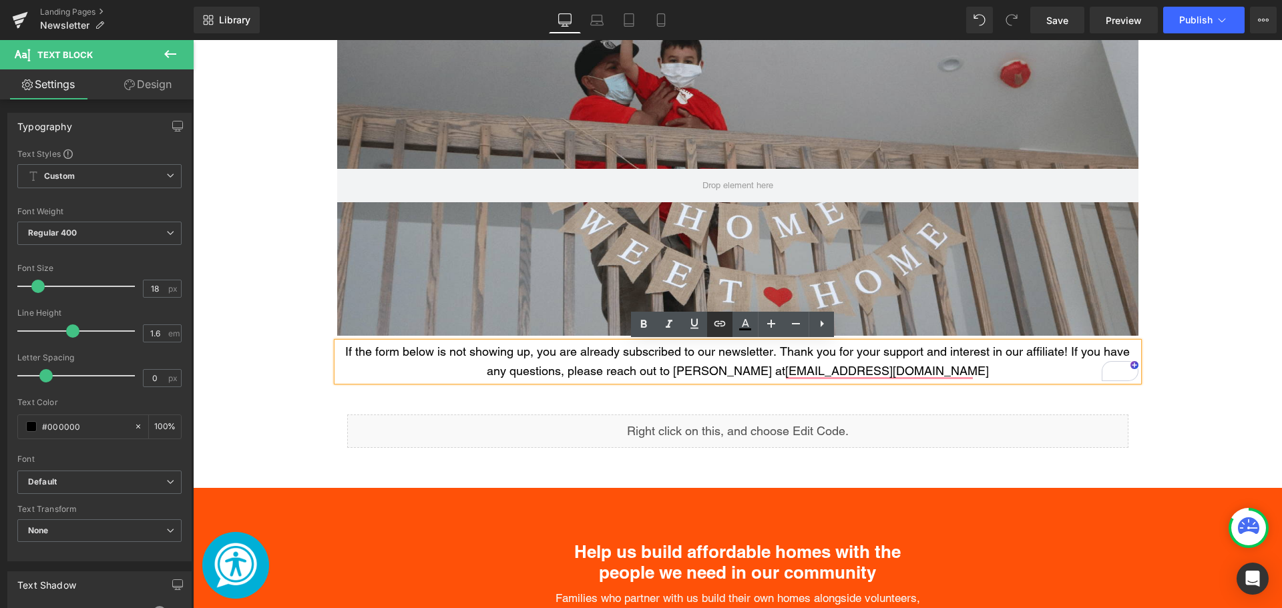
click at [726, 327] on icon at bounding box center [720, 324] width 16 height 16
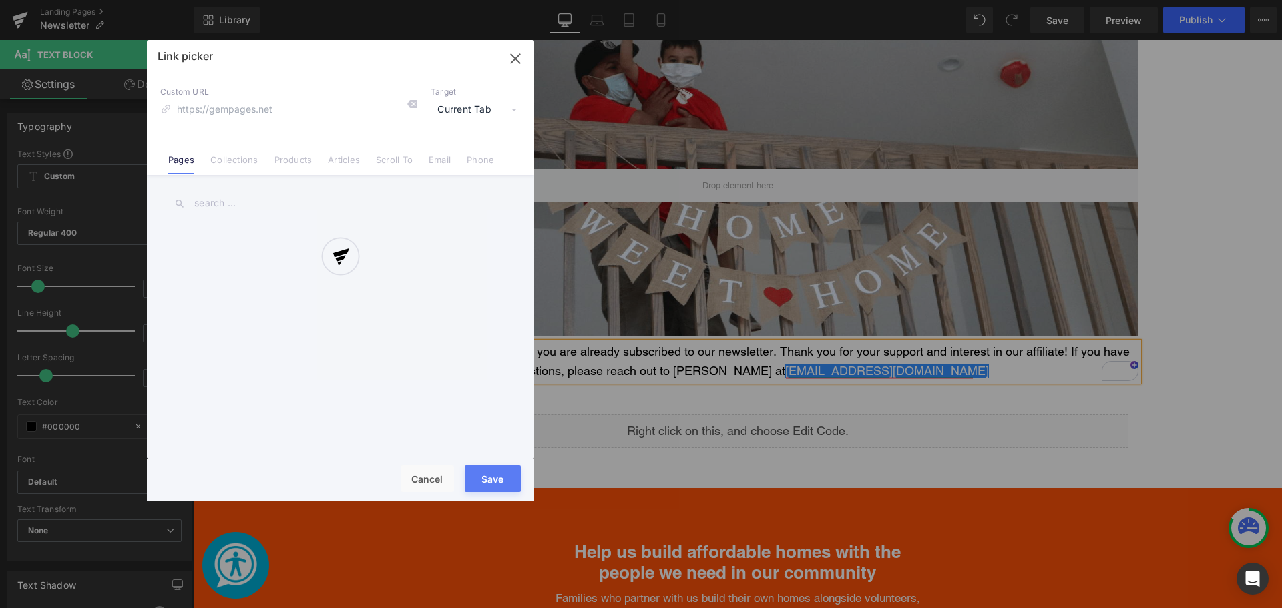
click at [1057, 0] on div "Text Color Highlight Color #333333 Code Editor - Liquid #m-1755694710472 Templa…" at bounding box center [641, 0] width 1282 height 0
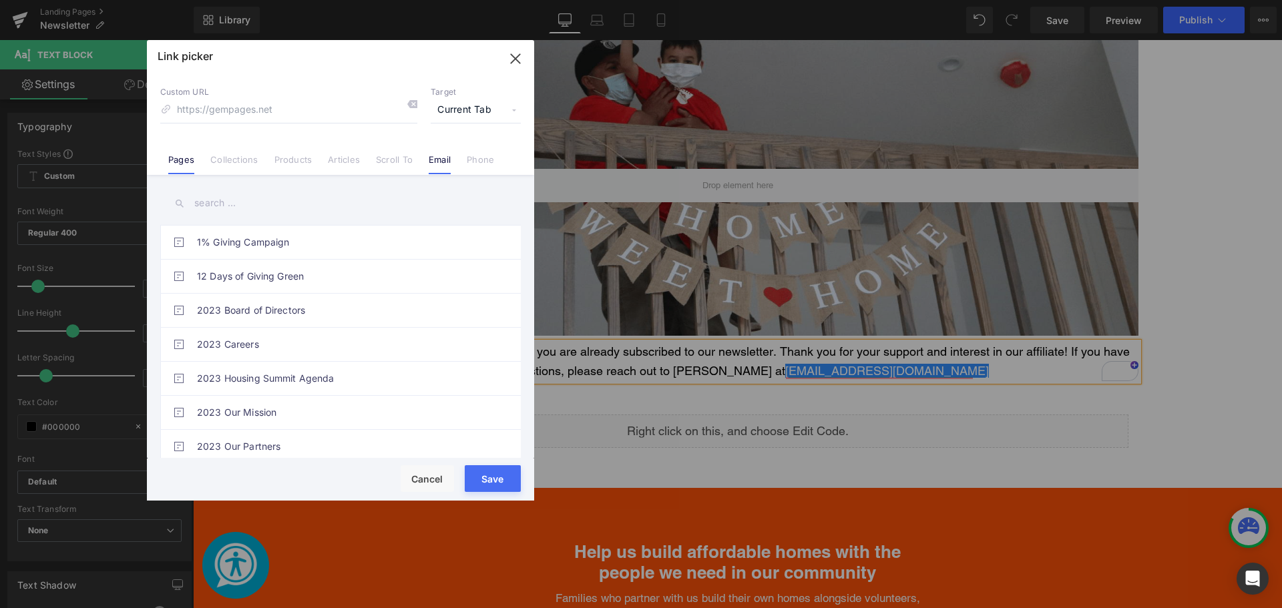
click at [439, 163] on link "Email" at bounding box center [440, 164] width 22 height 20
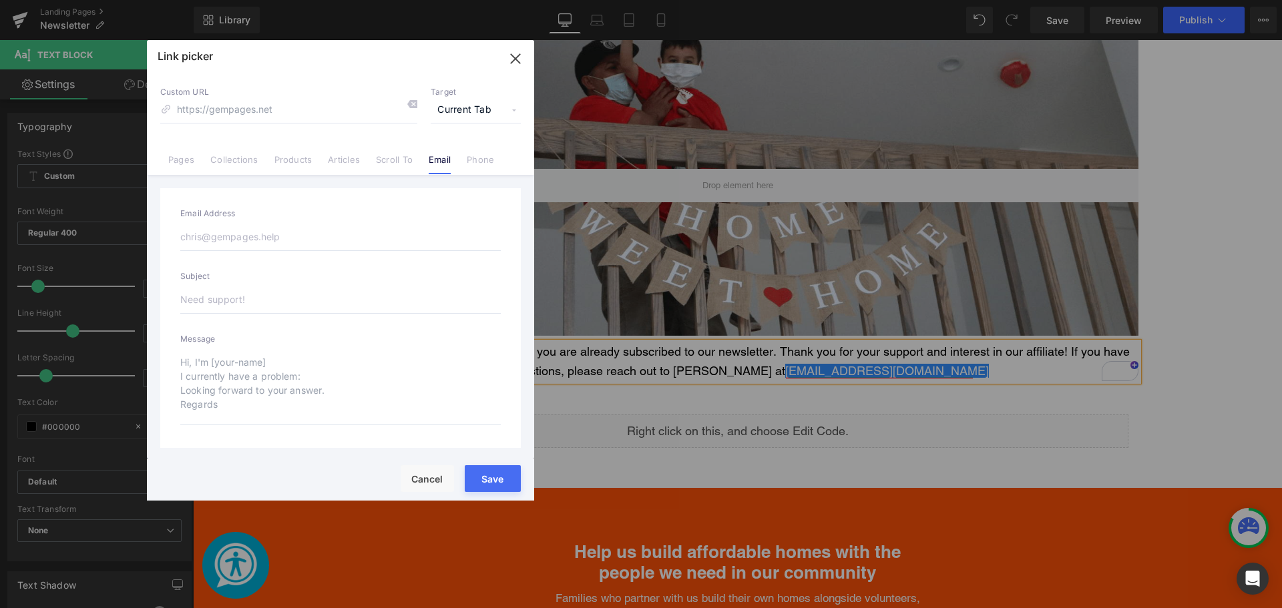
click at [258, 228] on input "email" at bounding box center [340, 237] width 321 height 28
type input "kourtniw@habitatroaringfork.or"
type input "mailto:kourtniw@habitatroaringfork.or"
type input "kourtniw@habitatroaringfork.org"
type input "mailto:kourtniw@habitatroaringfork.org"
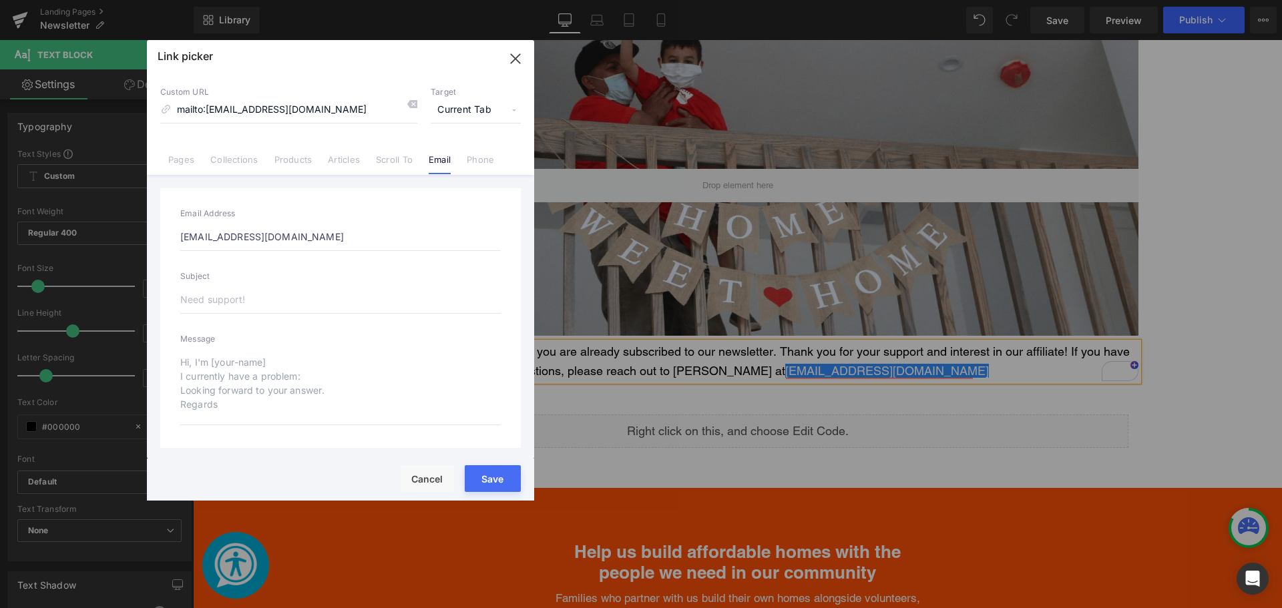
type input "kourtniw@habitatroaringfork.org"
click at [353, 198] on div "Email Address kourtniw@habitatroaringfork.org Subject Message" at bounding box center [340, 318] width 361 height 260
click at [510, 483] on button "Save" at bounding box center [493, 478] width 56 height 27
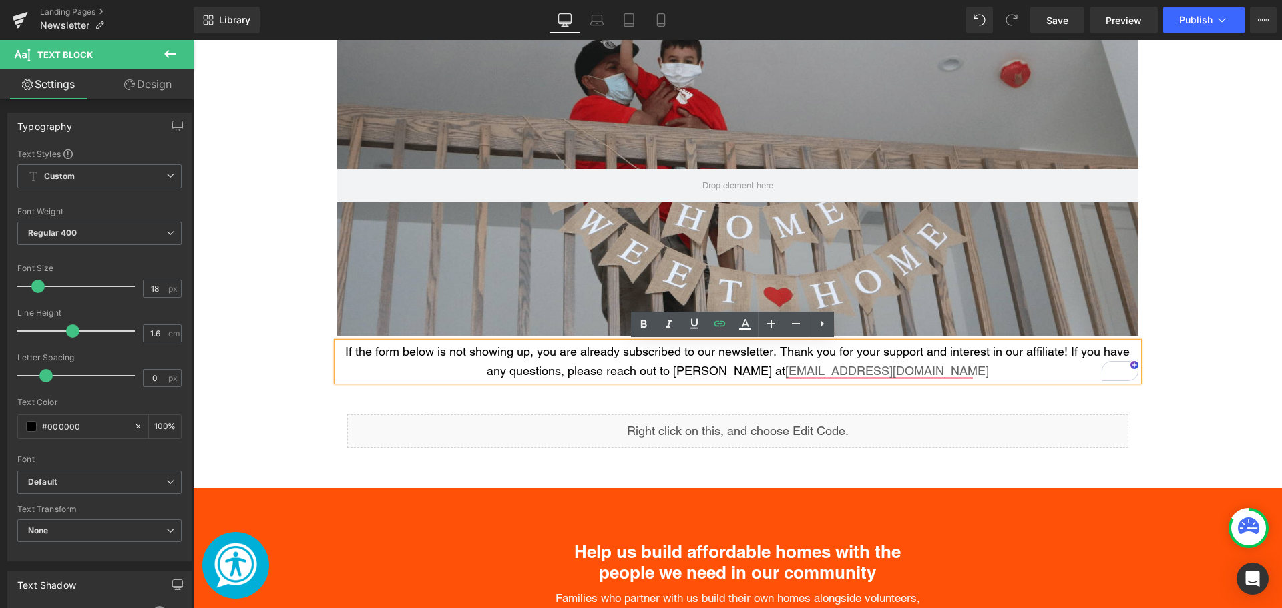
click at [1244, 310] on div "Sign Up For Habitat Happenings Heading Our monthly email newsletter is full of …" at bounding box center [737, 414] width 1089 height 952
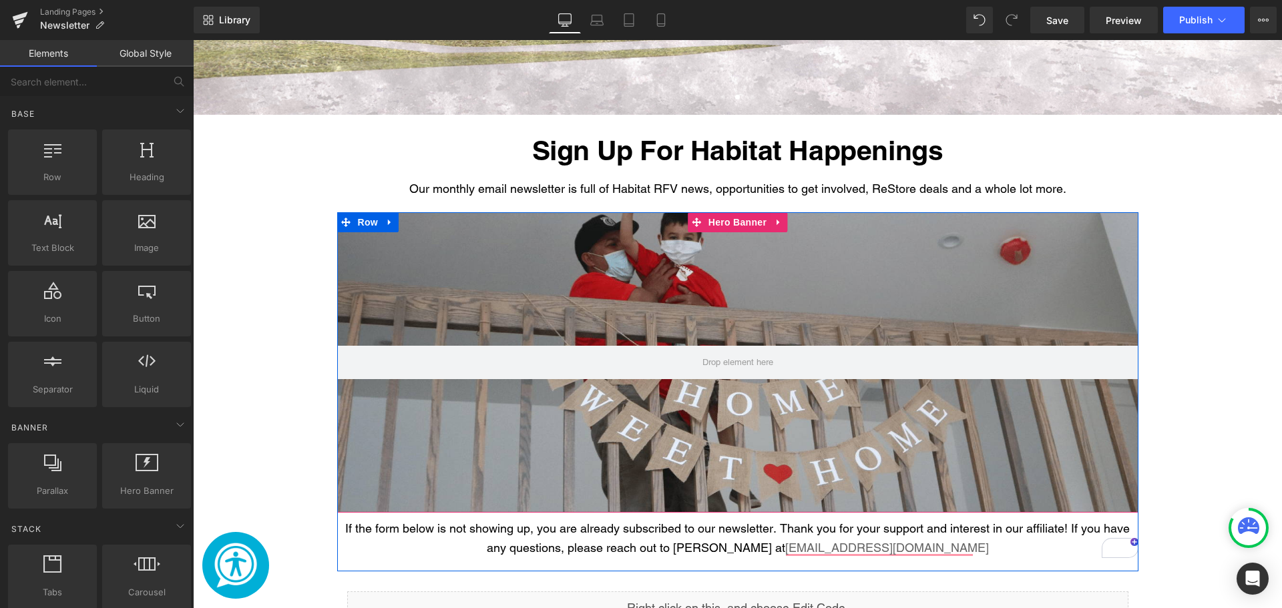
scroll to position [508, 0]
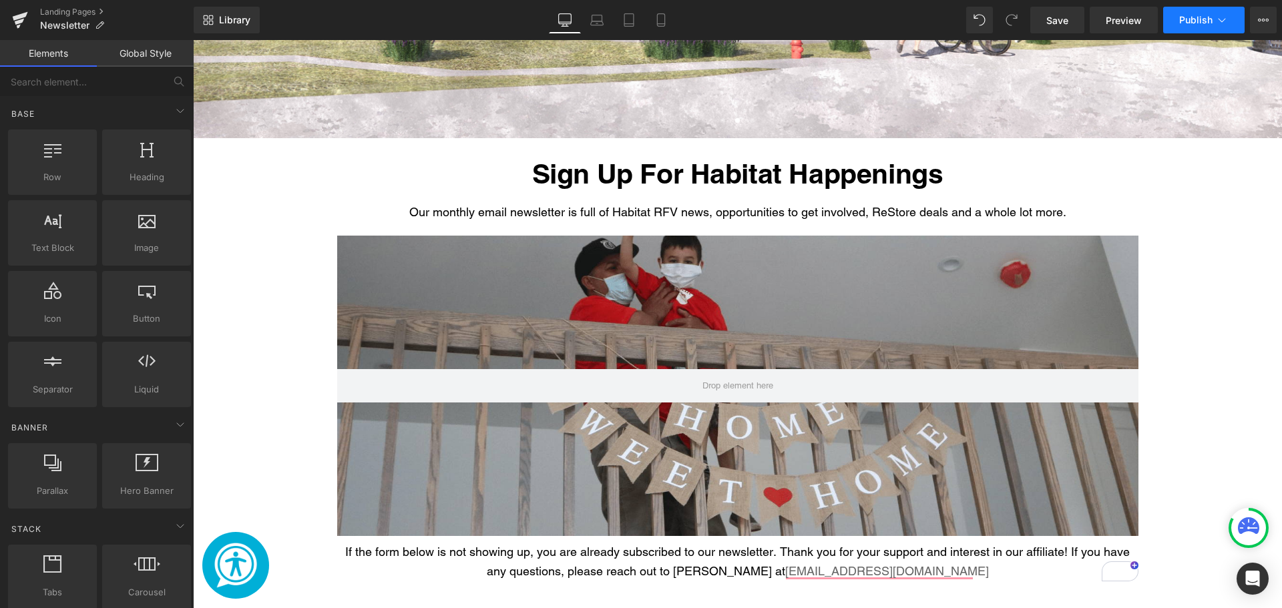
click at [1217, 33] on button "Publish" at bounding box center [1203, 20] width 81 height 27
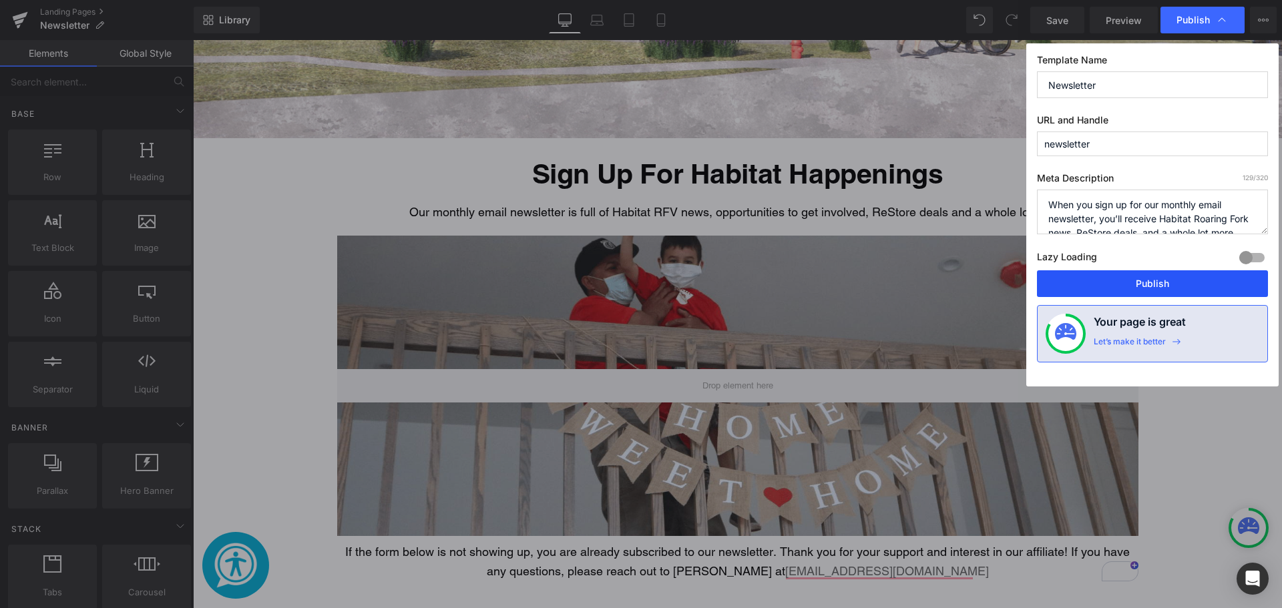
click at [1140, 285] on button "Publish" at bounding box center [1152, 283] width 231 height 27
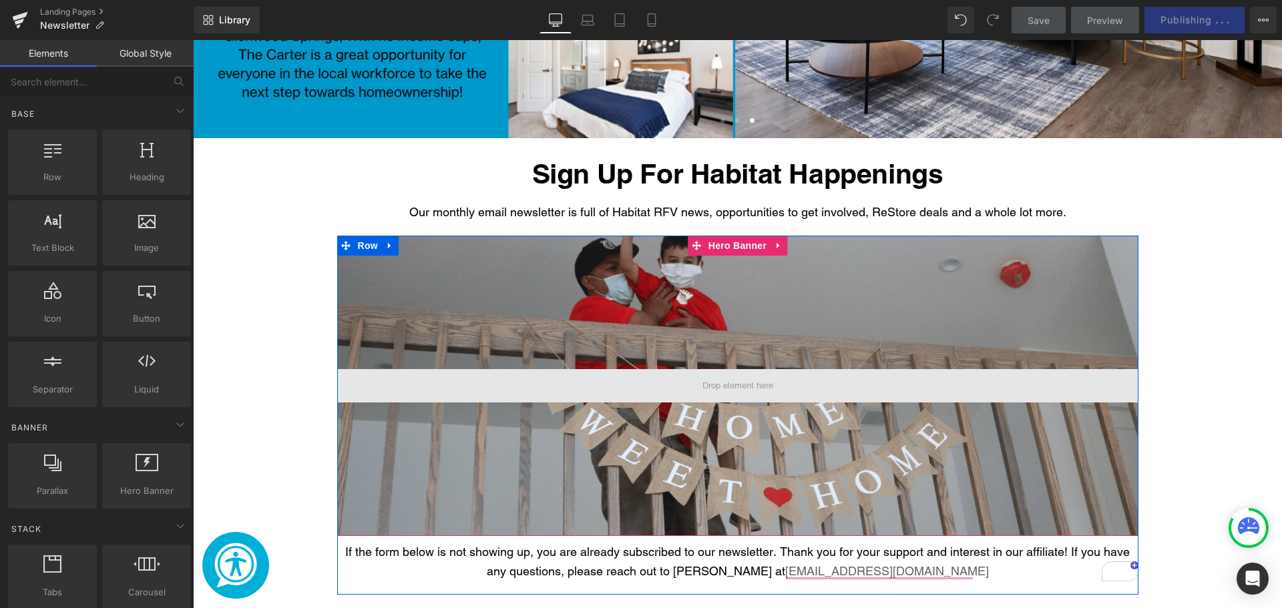
click at [719, 378] on span "Main content" at bounding box center [738, 386] width 80 height 17
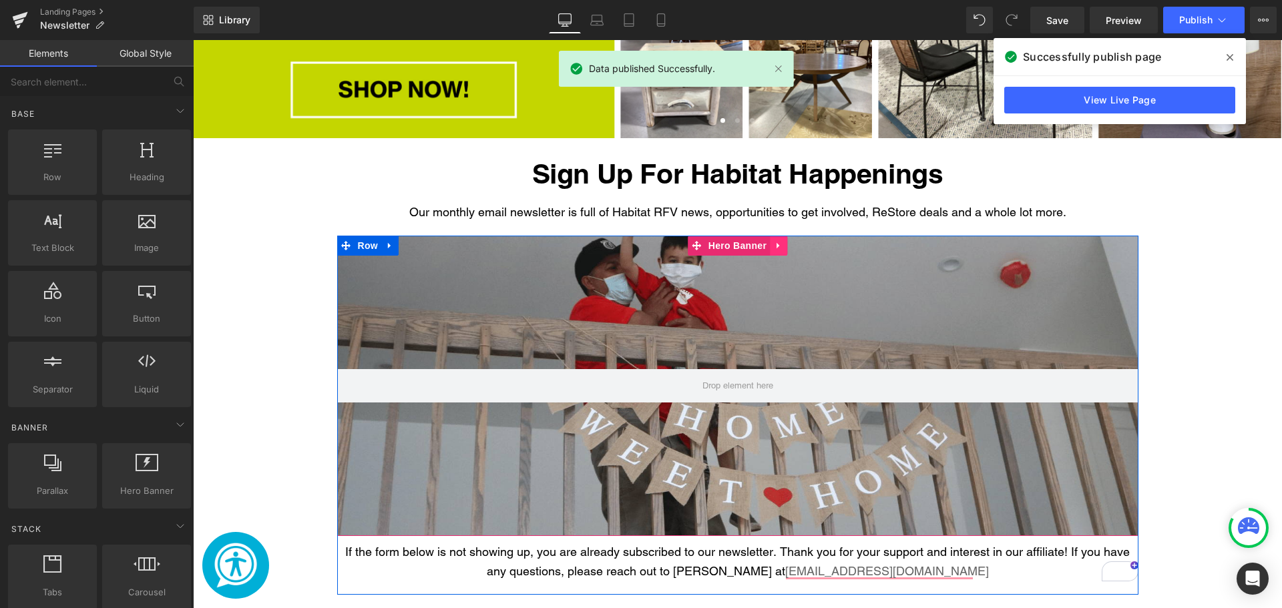
click at [770, 240] on link "Main content" at bounding box center [778, 246] width 17 height 20
click at [783, 246] on icon "Main content" at bounding box center [787, 245] width 9 height 9
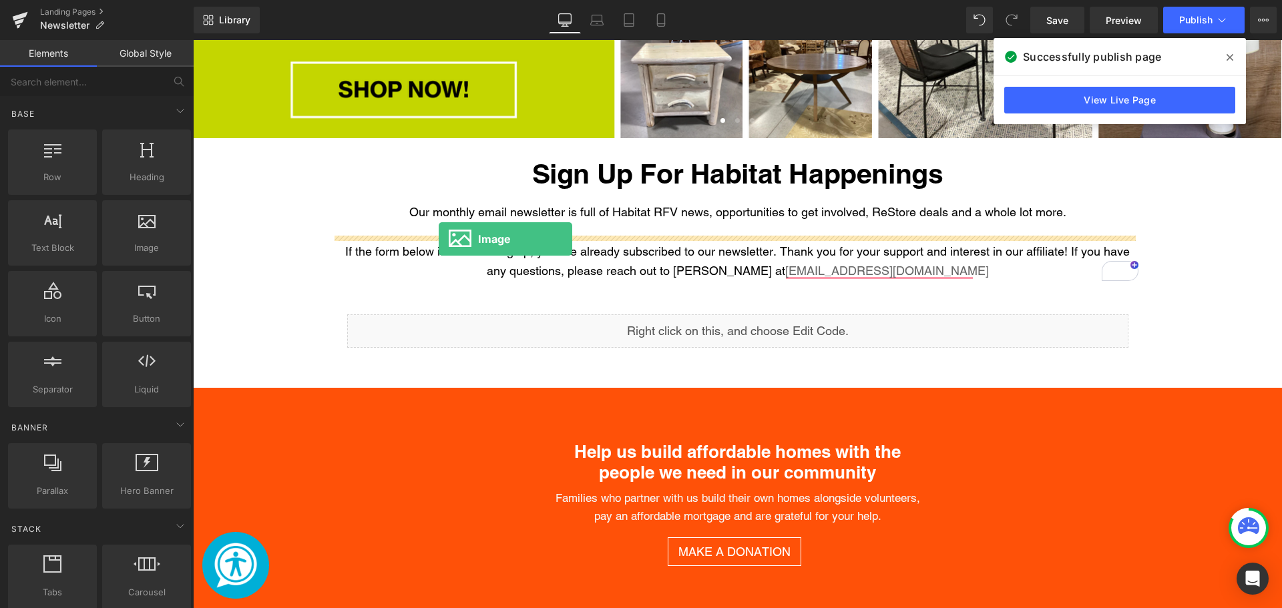
drag, startPoint x: 359, startPoint y: 274, endPoint x: 439, endPoint y: 239, distance: 87.0
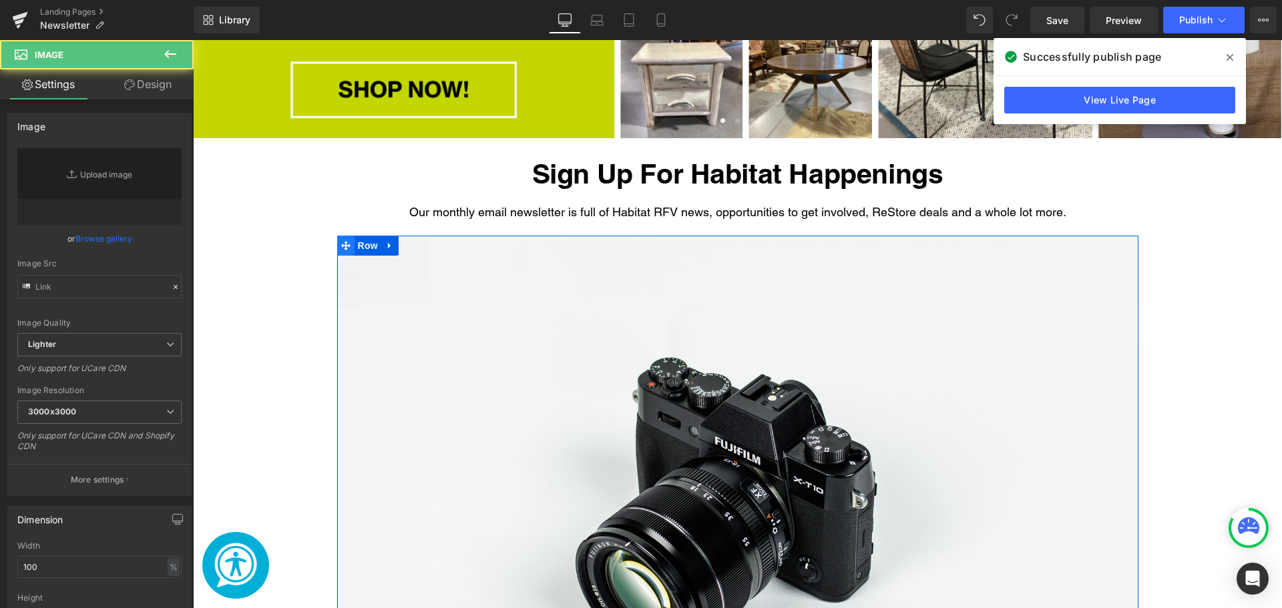
type input "//d1um8515vdn9kb.cloudfront.net/images/parallax.jpg"
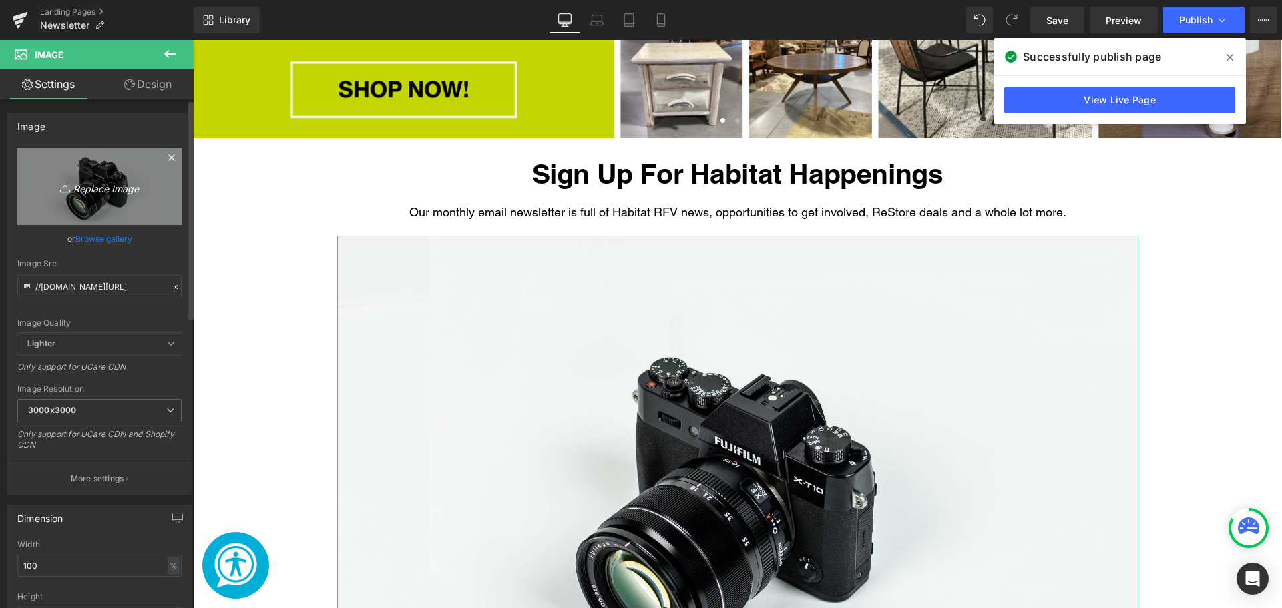
click at [75, 190] on icon "Replace Image" at bounding box center [99, 186] width 107 height 17
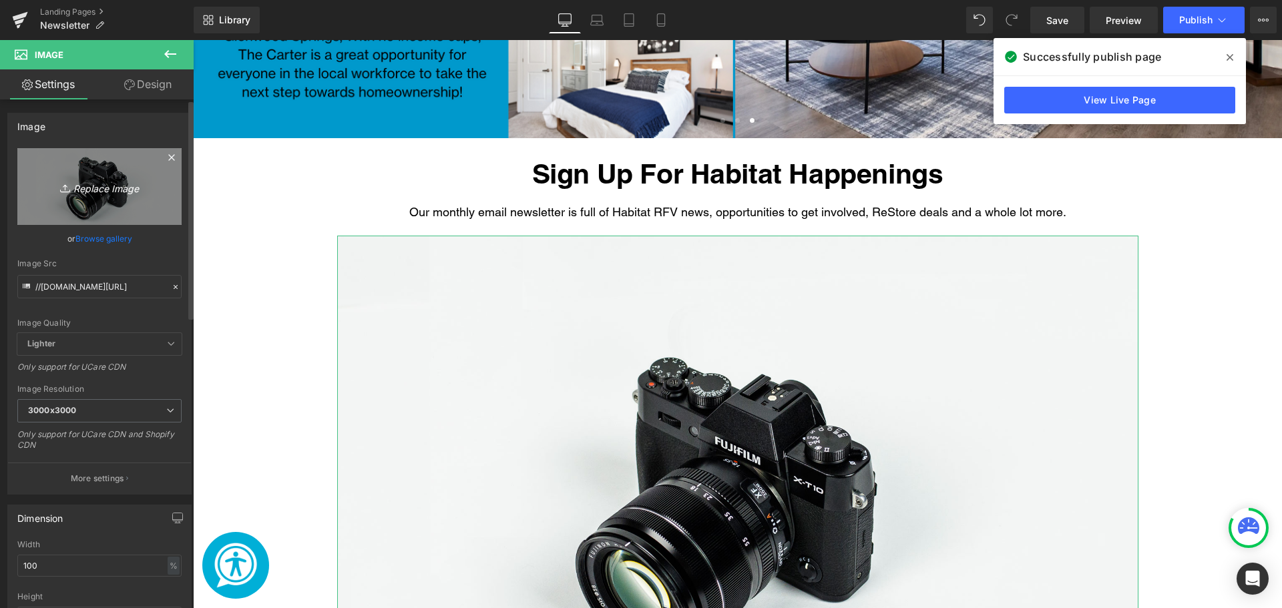
type input "C:\fakepath\Website Banners (19).png"
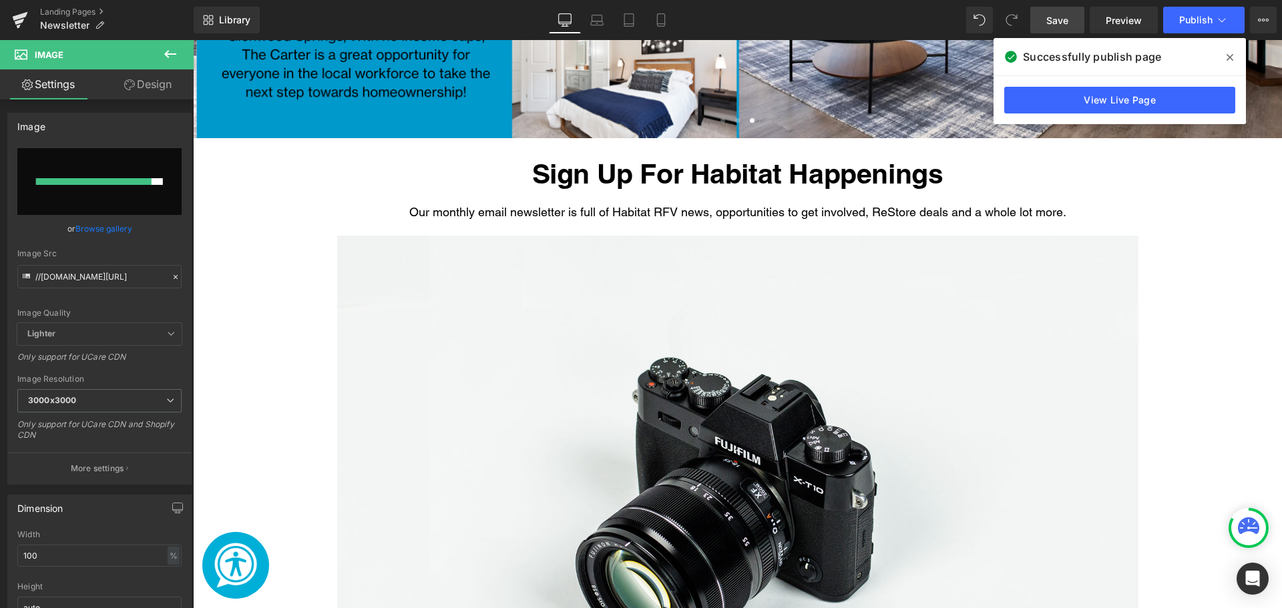
click at [1058, 21] on span "Save" at bounding box center [1057, 20] width 22 height 14
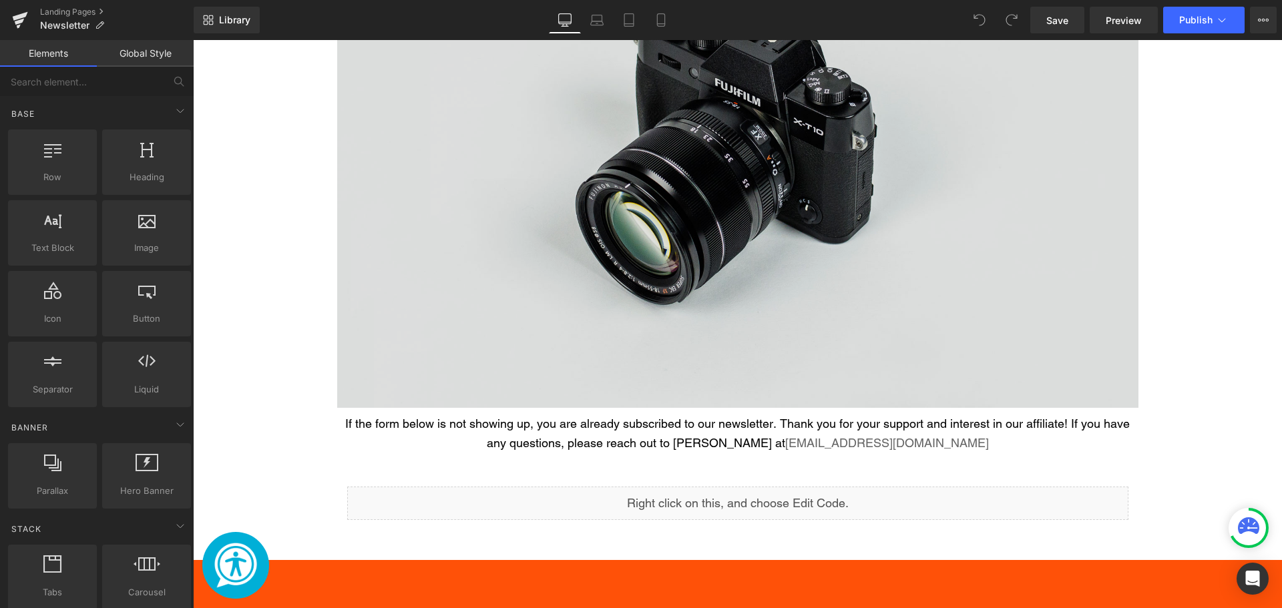
scroll to position [868, 0]
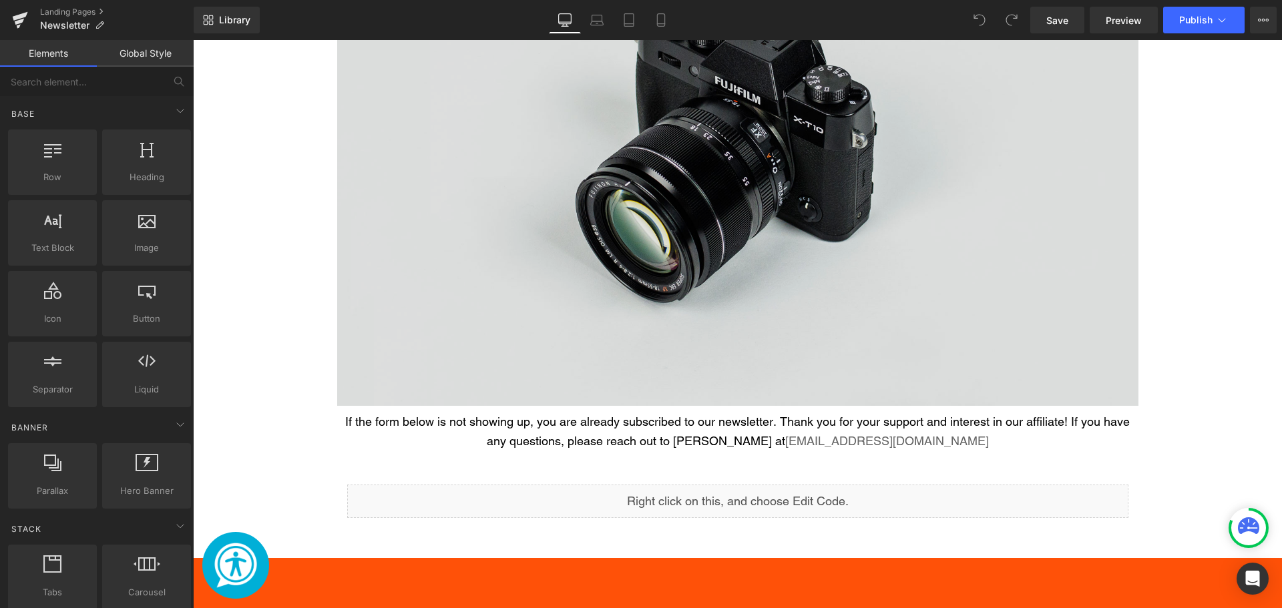
click at [608, 236] on img "Main content" at bounding box center [737, 140] width 801 height 531
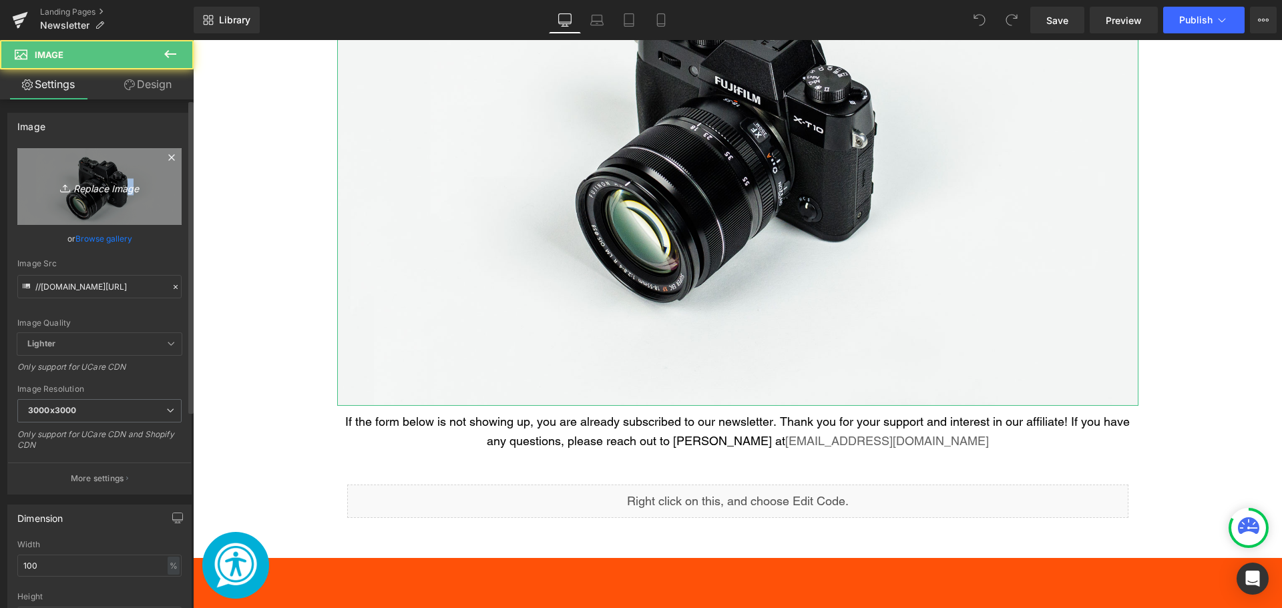
click at [122, 188] on icon "Replace Image" at bounding box center [99, 186] width 107 height 17
type input "C:\fakepath\Website Banners (19).png"
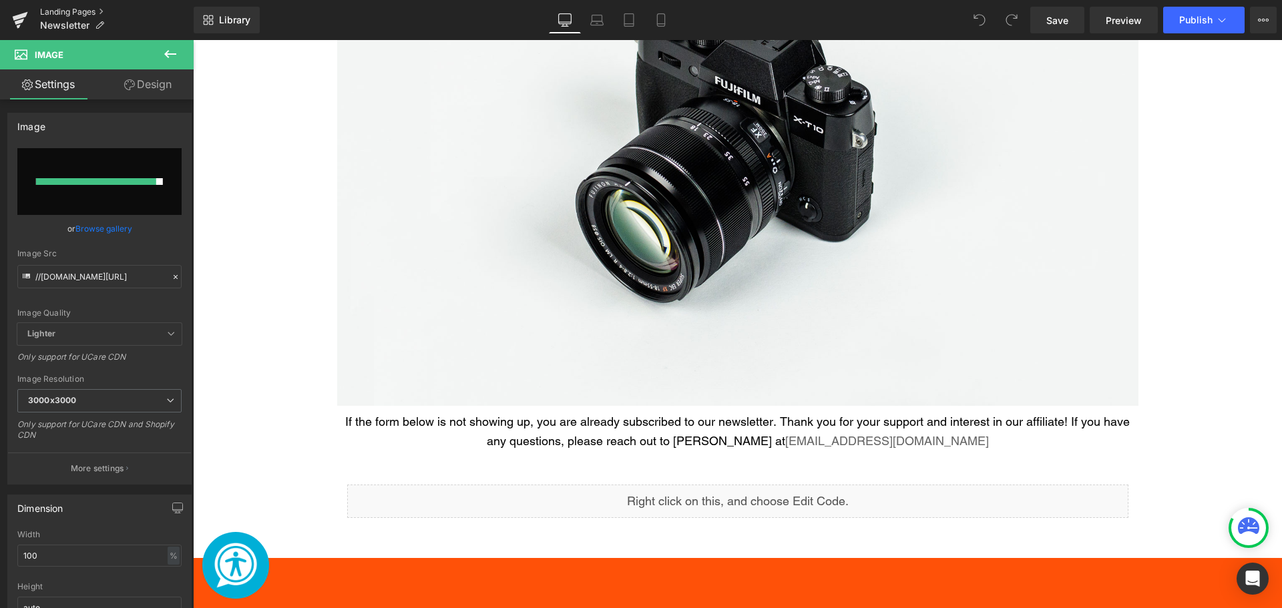
click at [76, 8] on link "Landing Pages" at bounding box center [117, 12] width 154 height 11
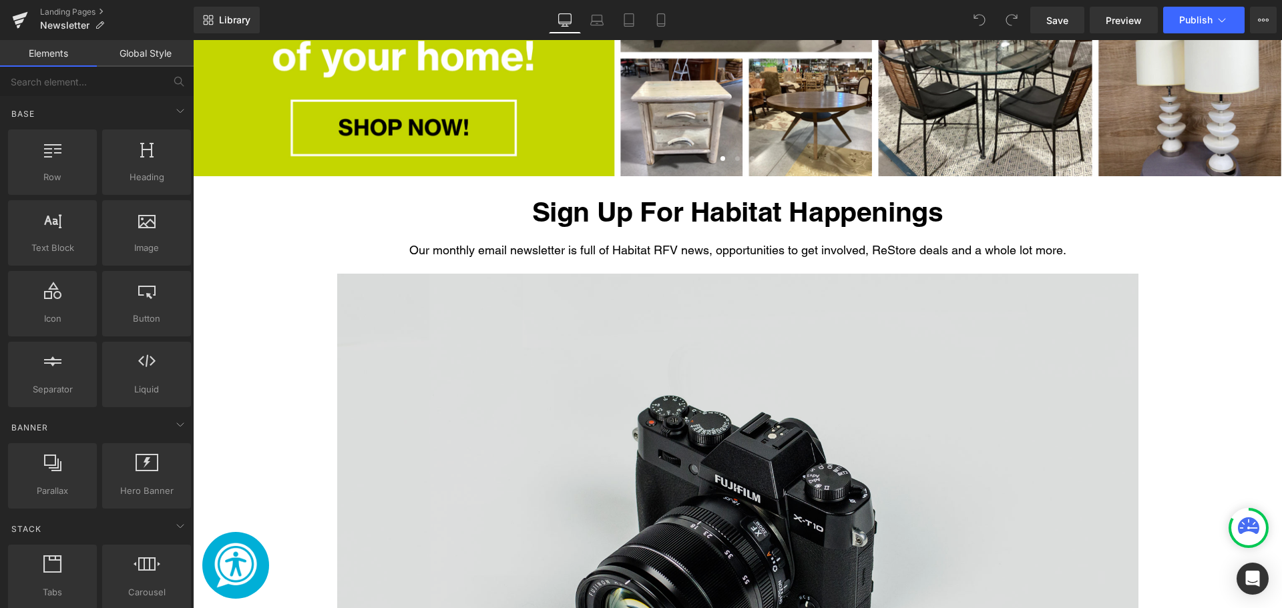
scroll to position [601, 0]
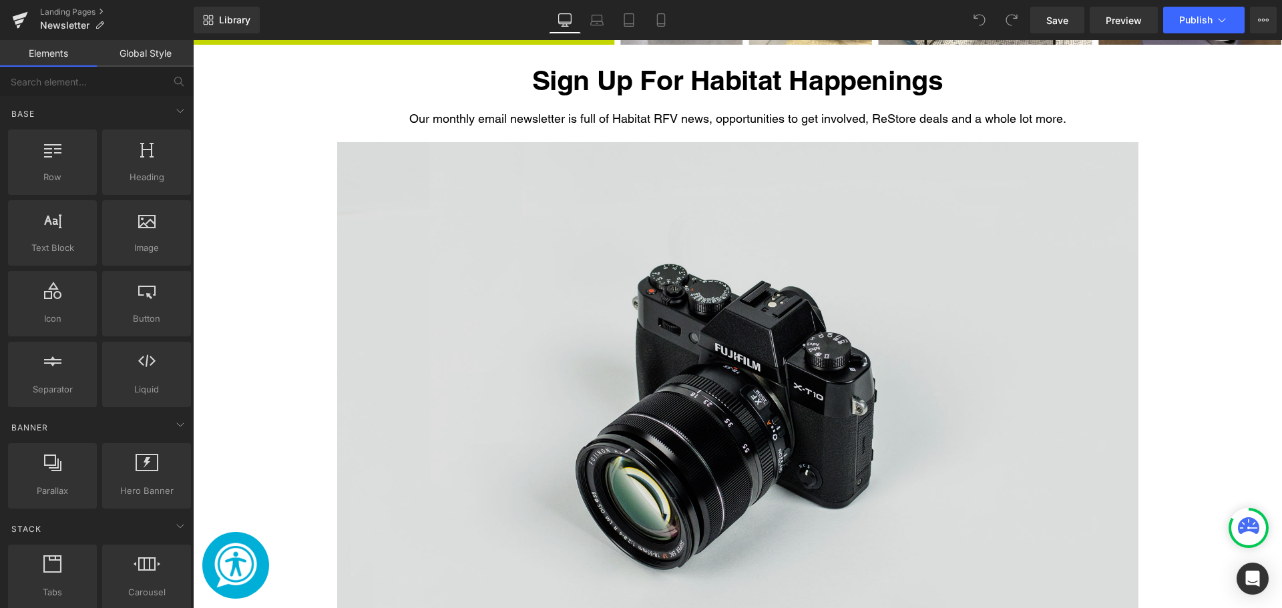
click at [632, 341] on img "Main content" at bounding box center [737, 407] width 801 height 531
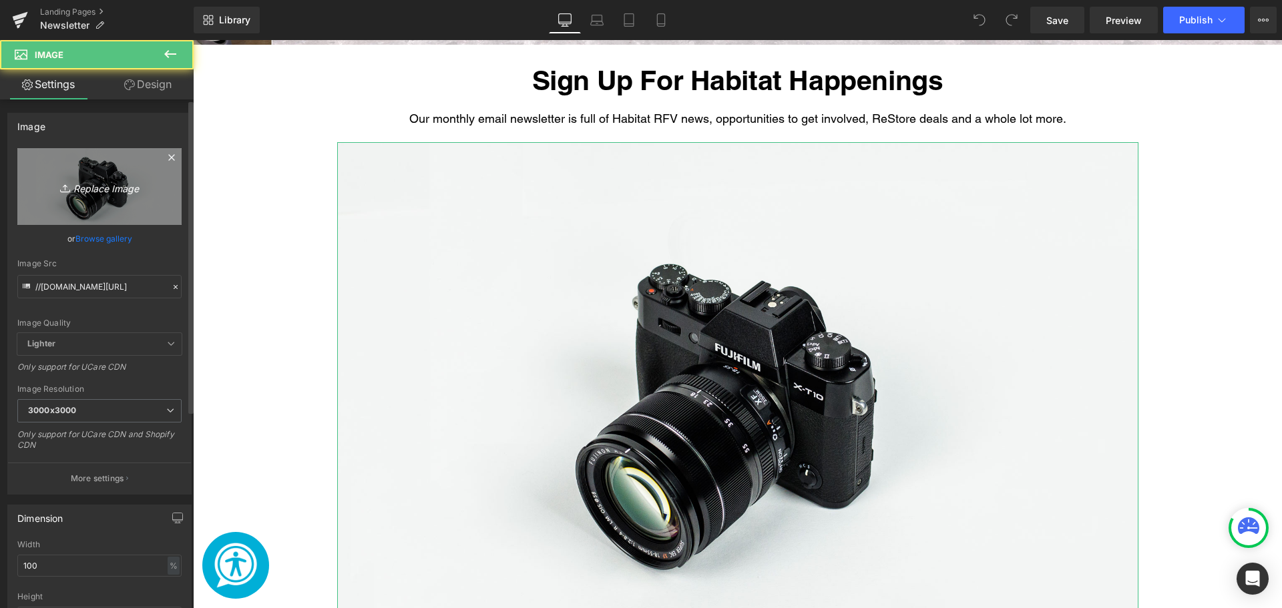
click at [95, 184] on icon "Replace Image" at bounding box center [99, 186] width 107 height 17
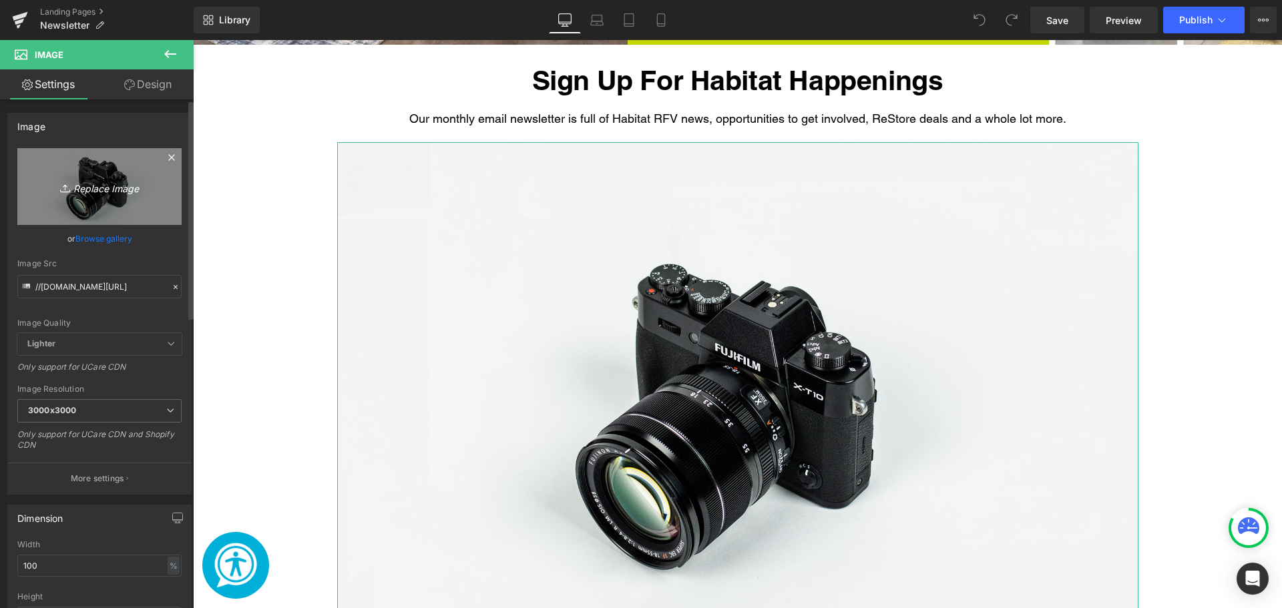
type input "C:\fakepath\Website Banners (19).png"
